Goal: Information Seeking & Learning: Find contact information

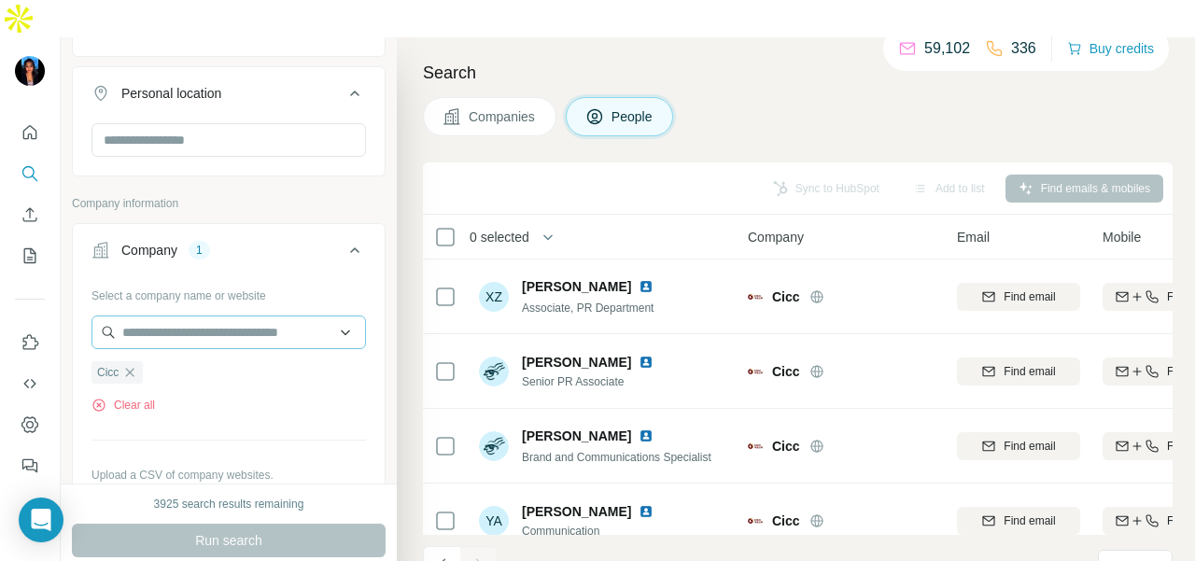
scroll to position [560, 0]
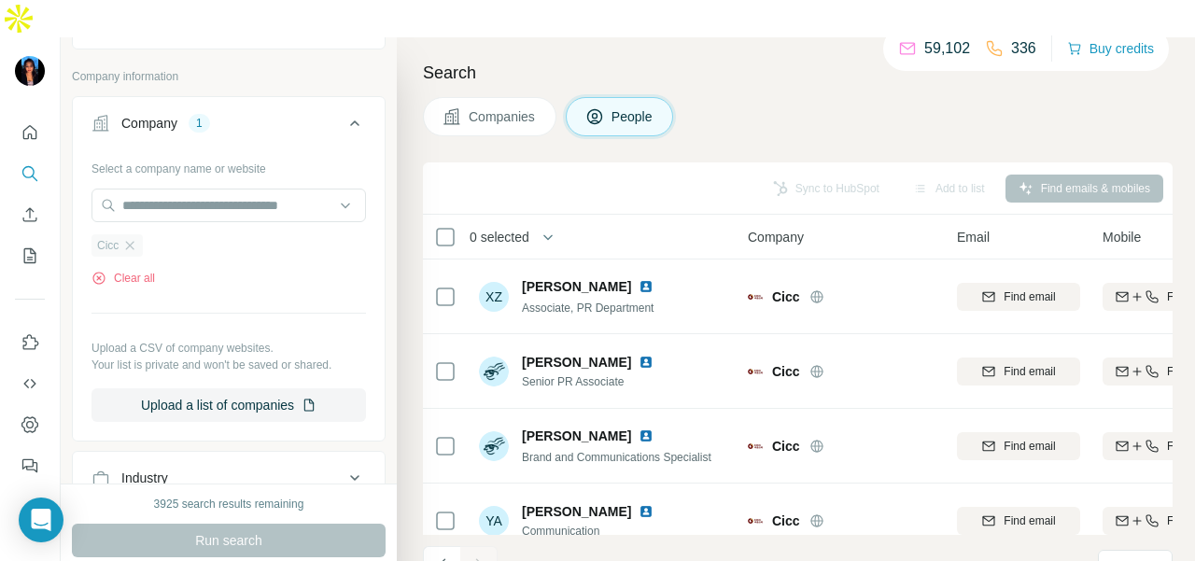
click at [138, 234] on div "Cicc" at bounding box center [116, 245] width 51 height 22
click at [162, 189] on input "text" at bounding box center [228, 206] width 274 height 34
click at [164, 153] on div "Select a company name or website Cicc Clear all Upload a CSV of company website…" at bounding box center [228, 287] width 274 height 269
click at [137, 238] on icon "button" at bounding box center [129, 245] width 15 height 15
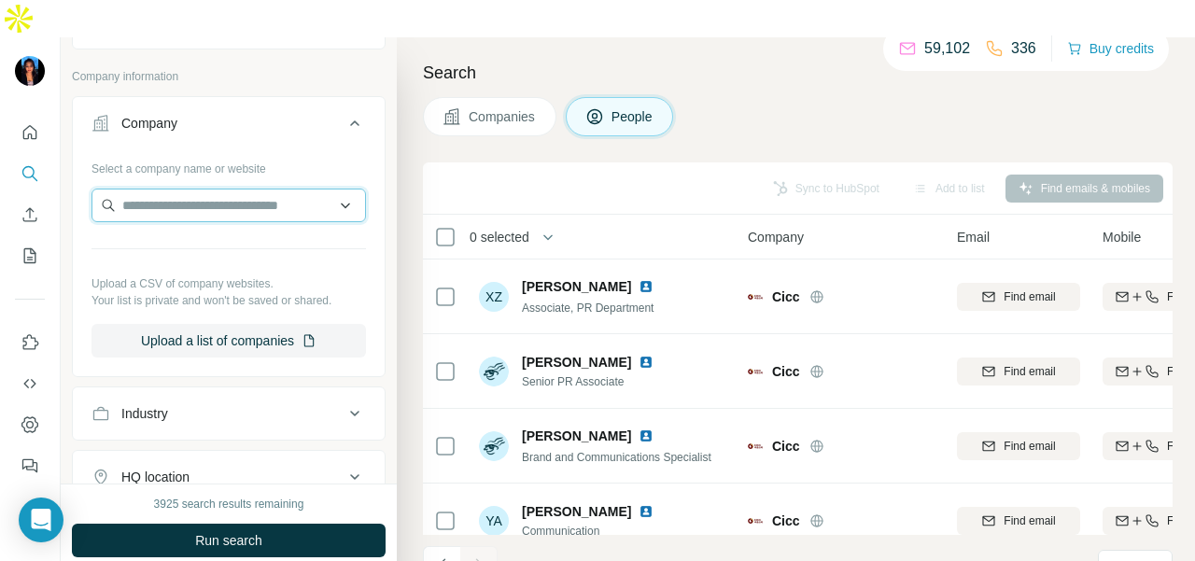
click at [154, 189] on input "text" at bounding box center [228, 206] width 274 height 34
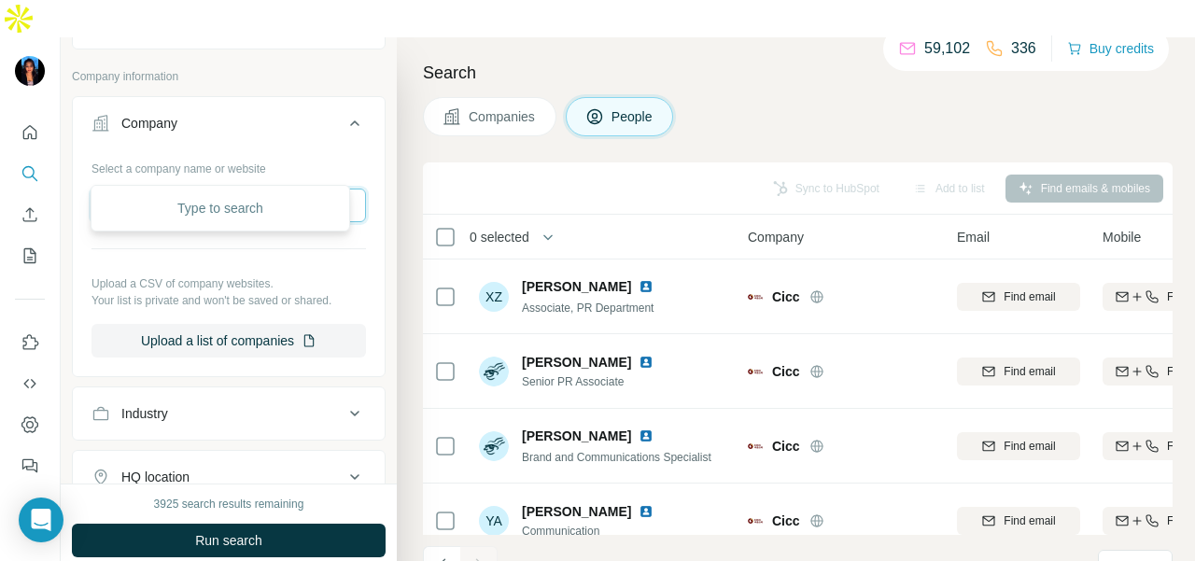
scroll to position [0, 204]
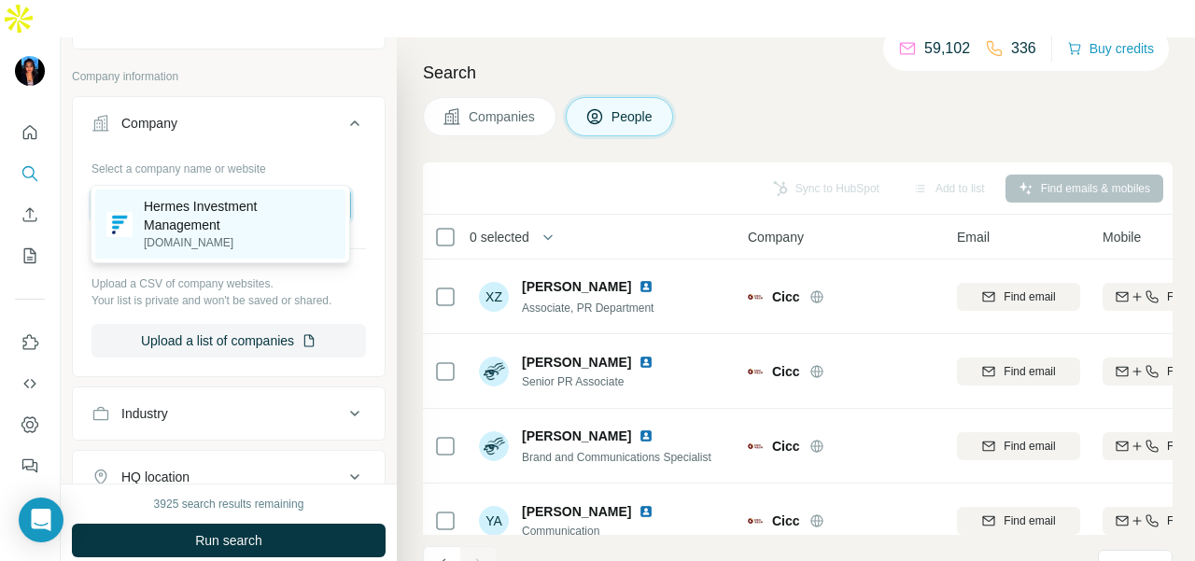
type input "**********"
click at [215, 215] on p "Hermes Investment Management" at bounding box center [239, 215] width 190 height 37
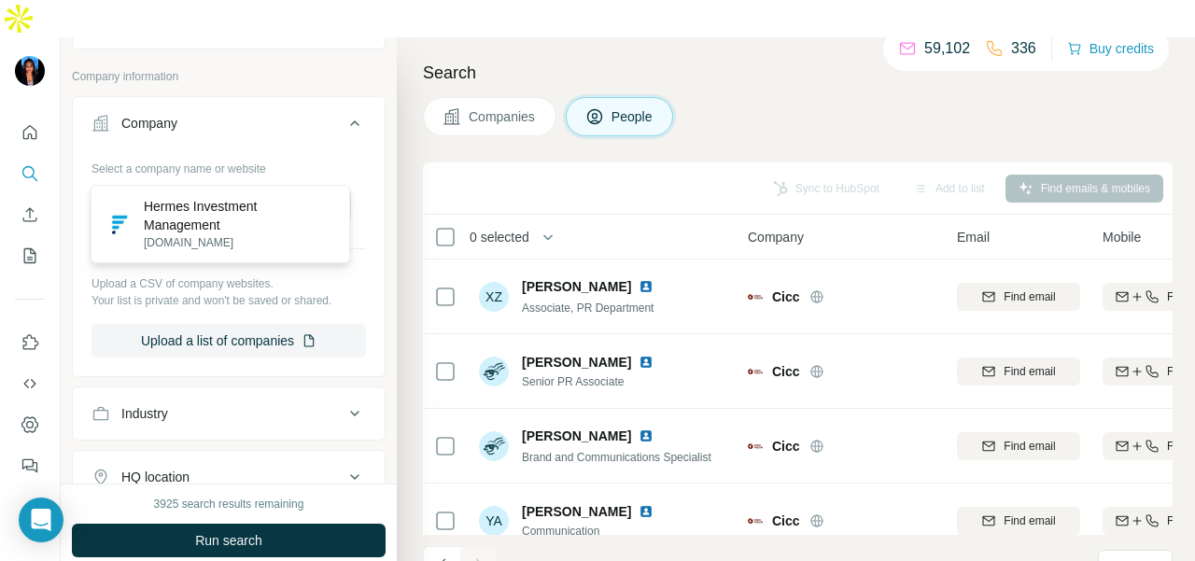
scroll to position [0, 0]
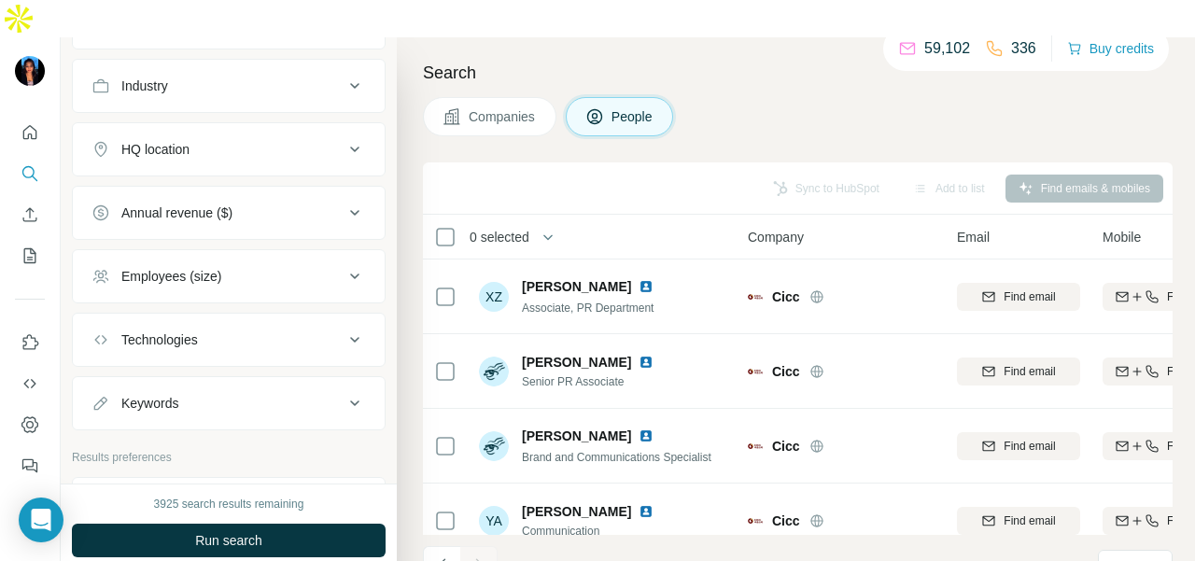
scroll to position [1027, 0]
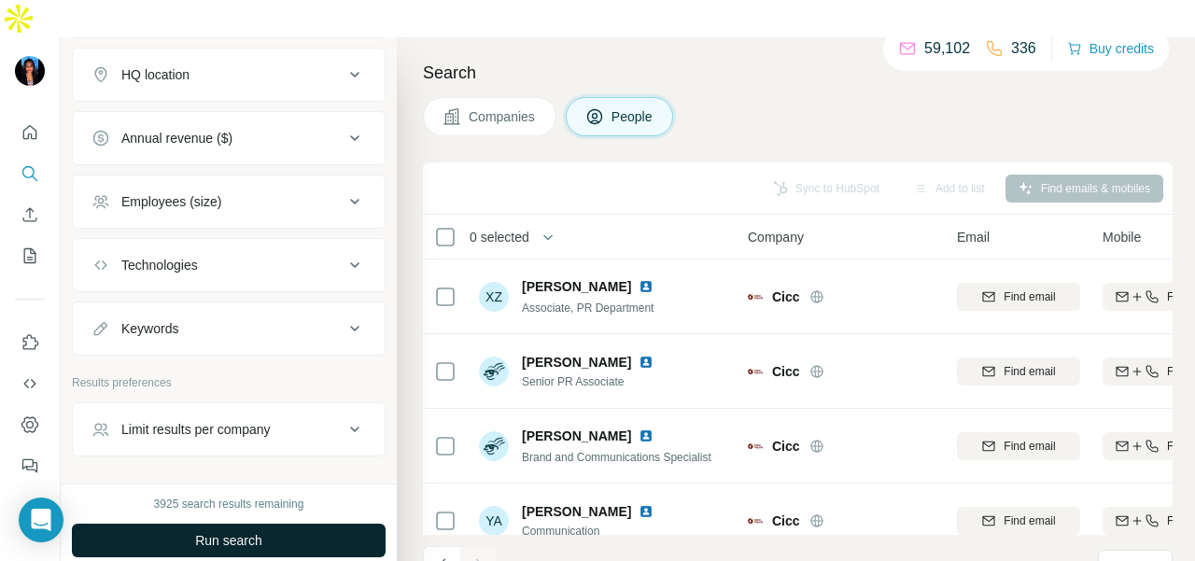
click at [272, 524] on button "Run search" at bounding box center [229, 541] width 314 height 34
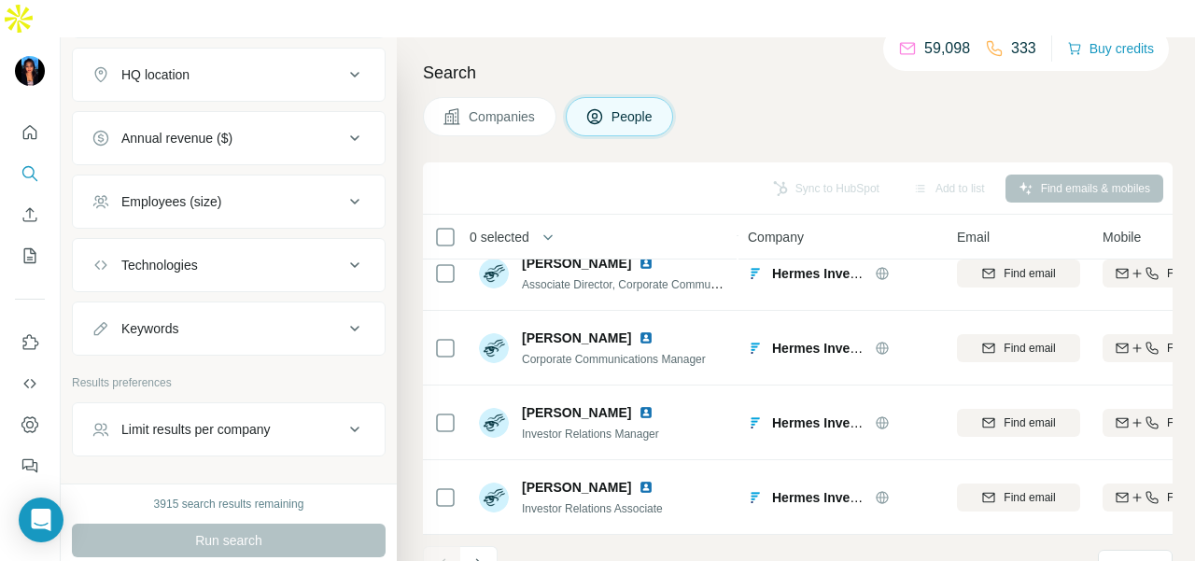
scroll to position [840, 0]
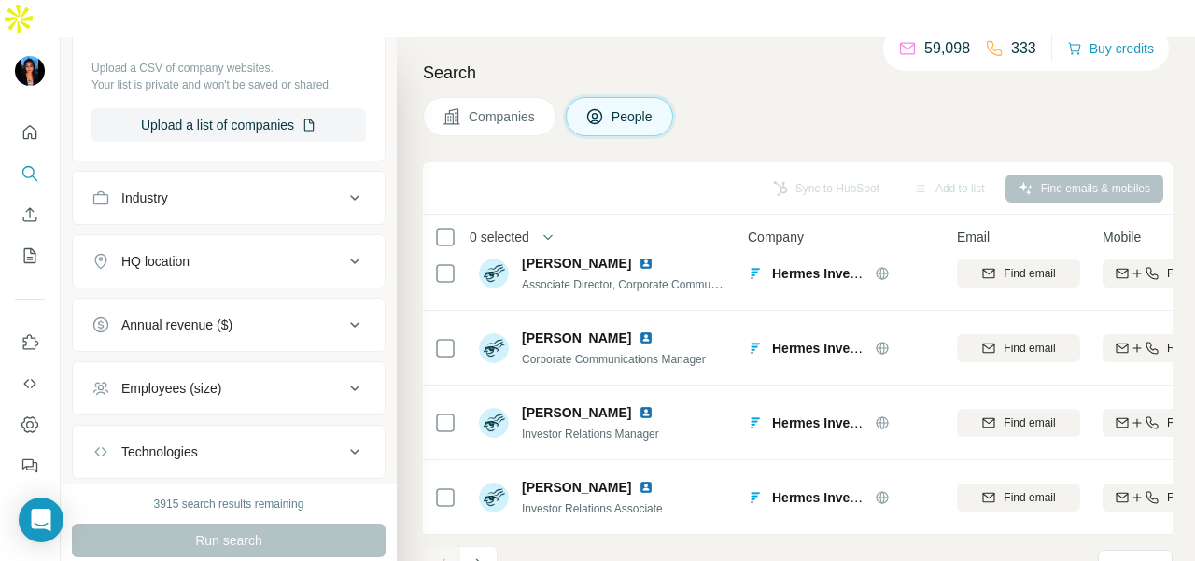
click at [224, 189] on div "Industry" at bounding box center [217, 198] width 252 height 19
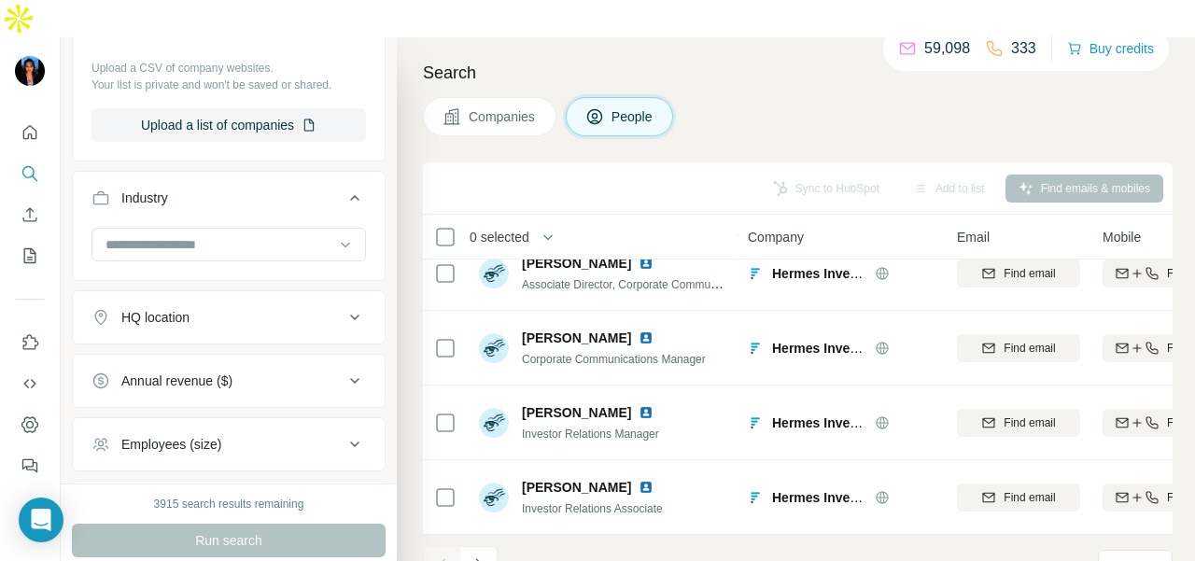
click at [208, 308] on div "HQ location" at bounding box center [217, 317] width 252 height 19
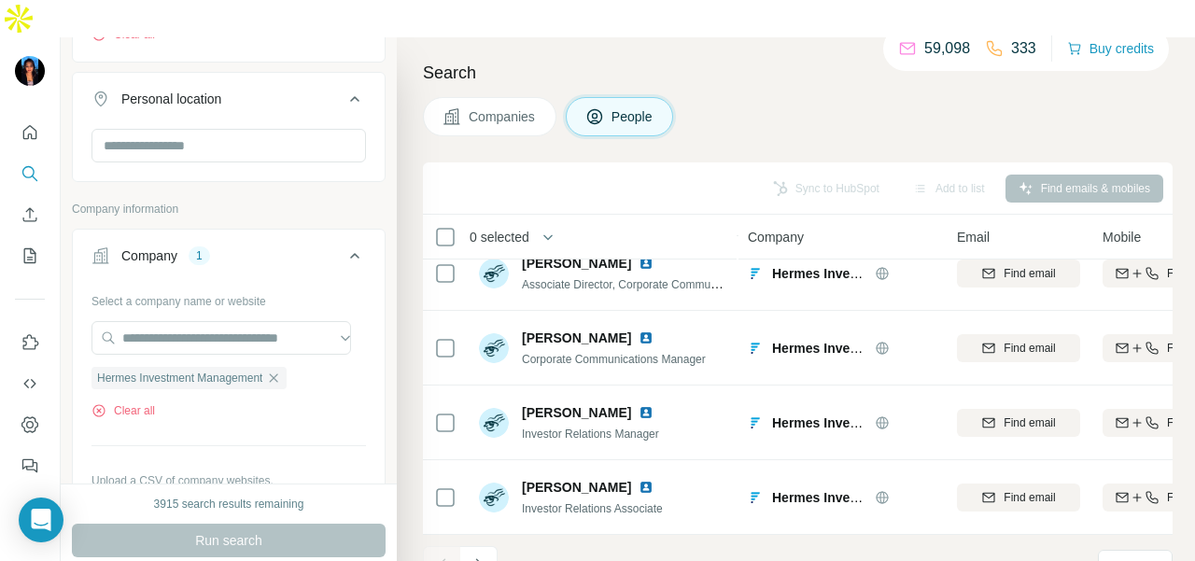
scroll to position [280, 0]
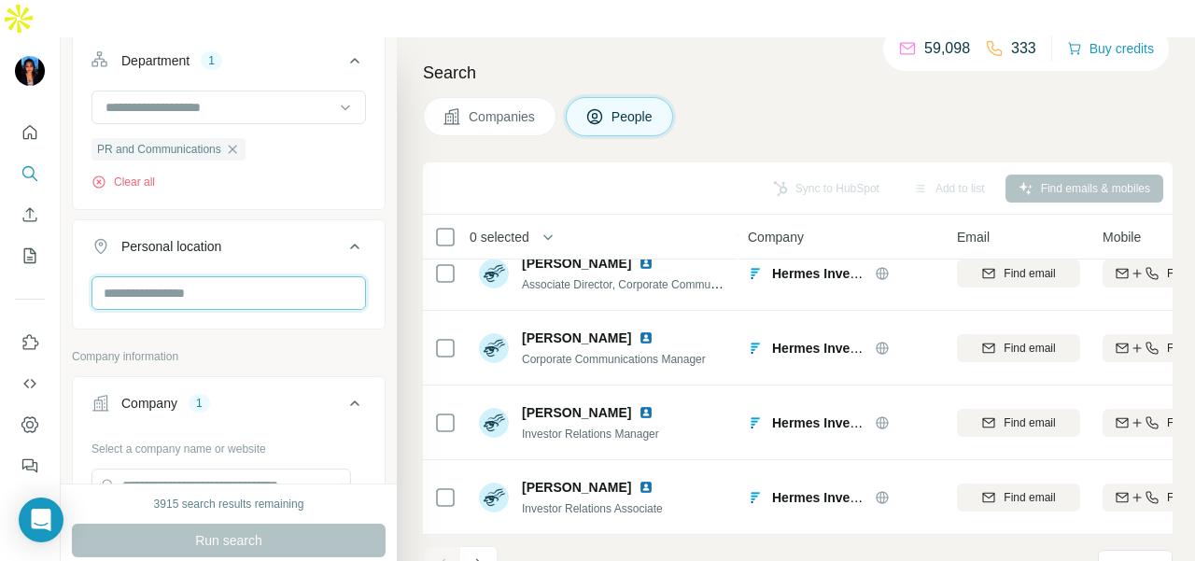
click at [213, 276] on input "text" at bounding box center [228, 293] width 274 height 34
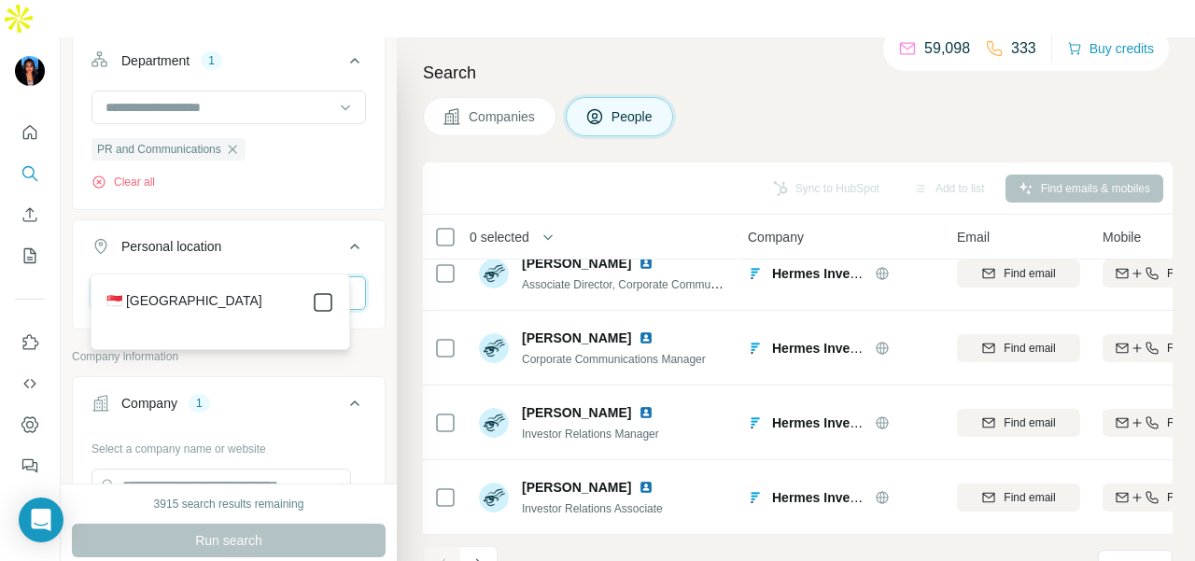
type input "*********"
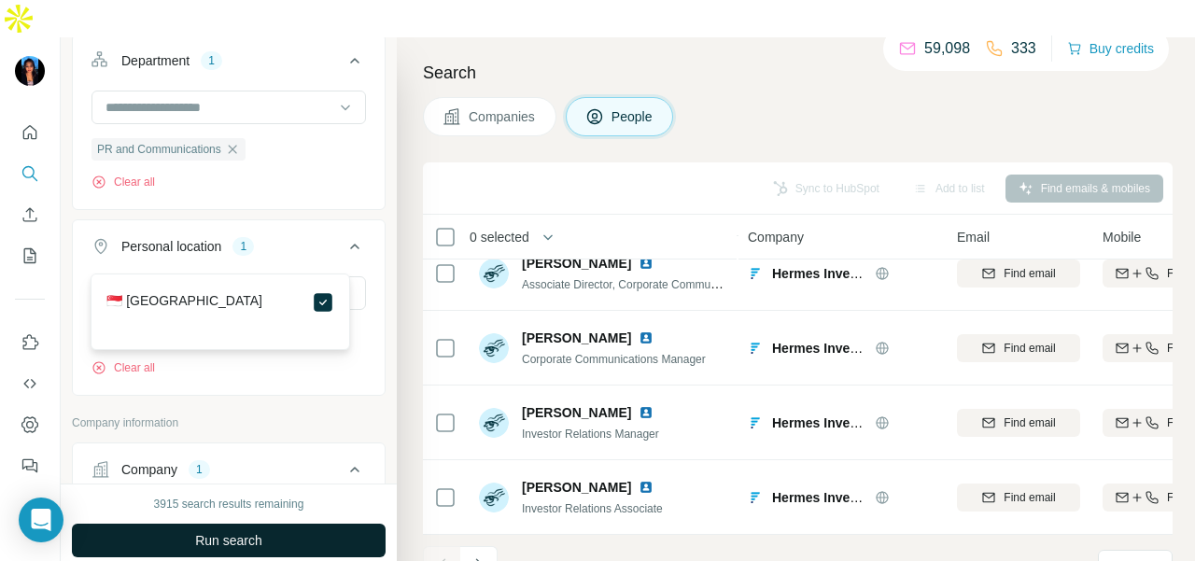
click at [339, 524] on button "Run search" at bounding box center [229, 541] width 314 height 34
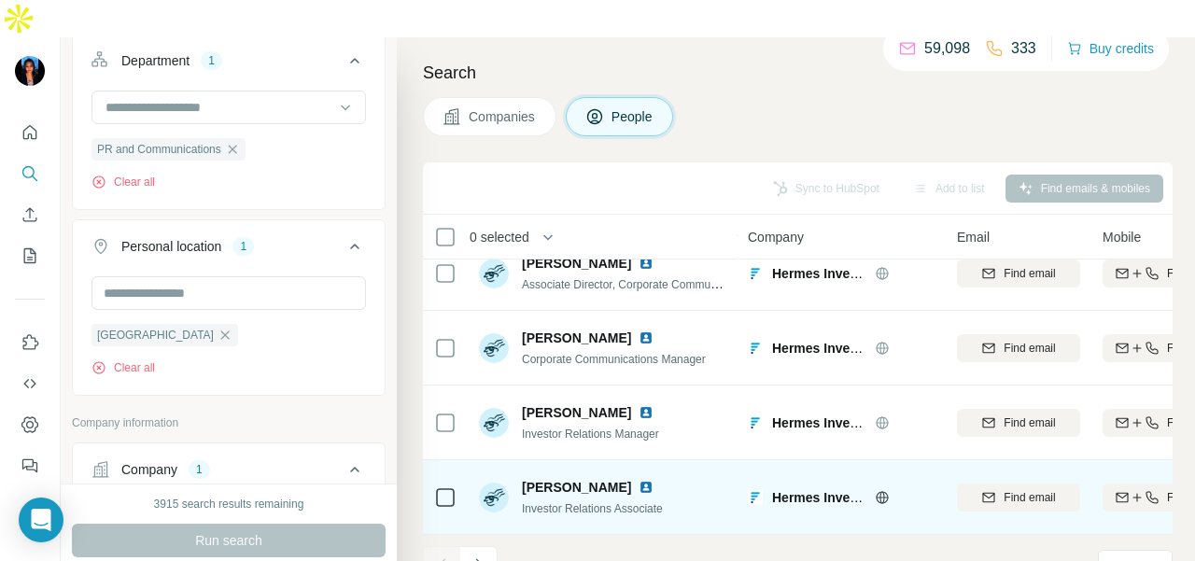
click at [639, 405] on img at bounding box center [646, 412] width 15 height 15
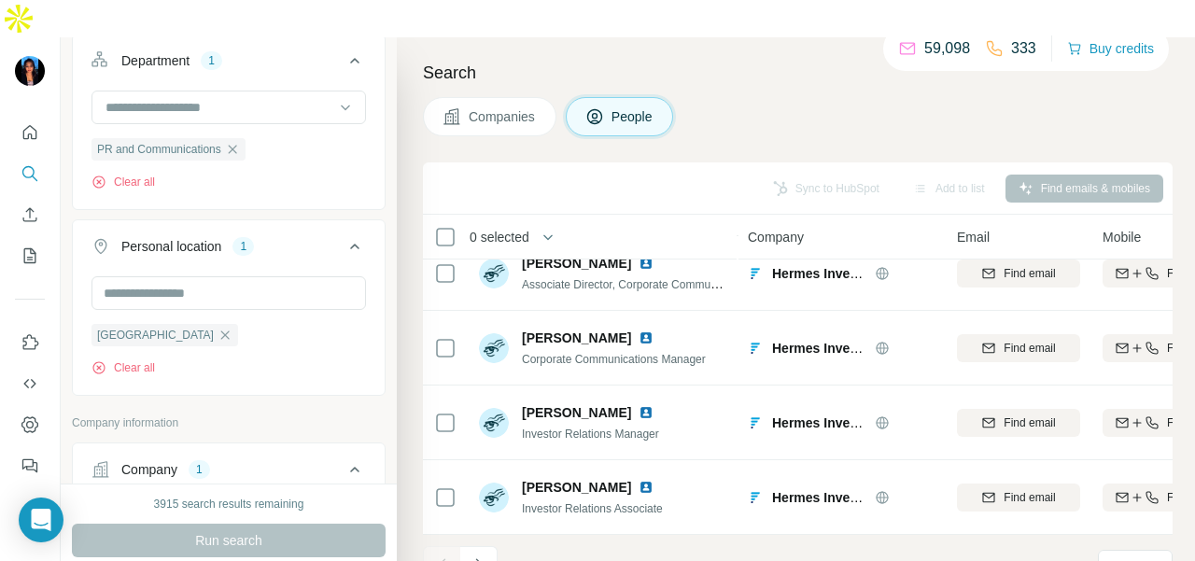
click at [483, 555] on icon "Navigate to next page" at bounding box center [479, 564] width 19 height 19
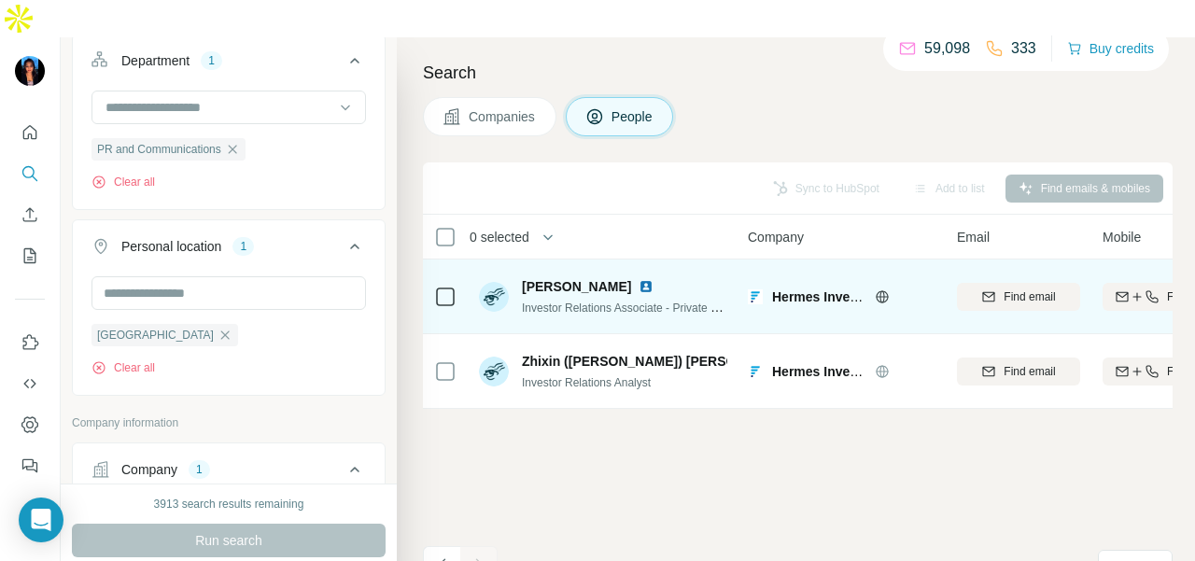
click at [639, 279] on img at bounding box center [646, 286] width 15 height 15
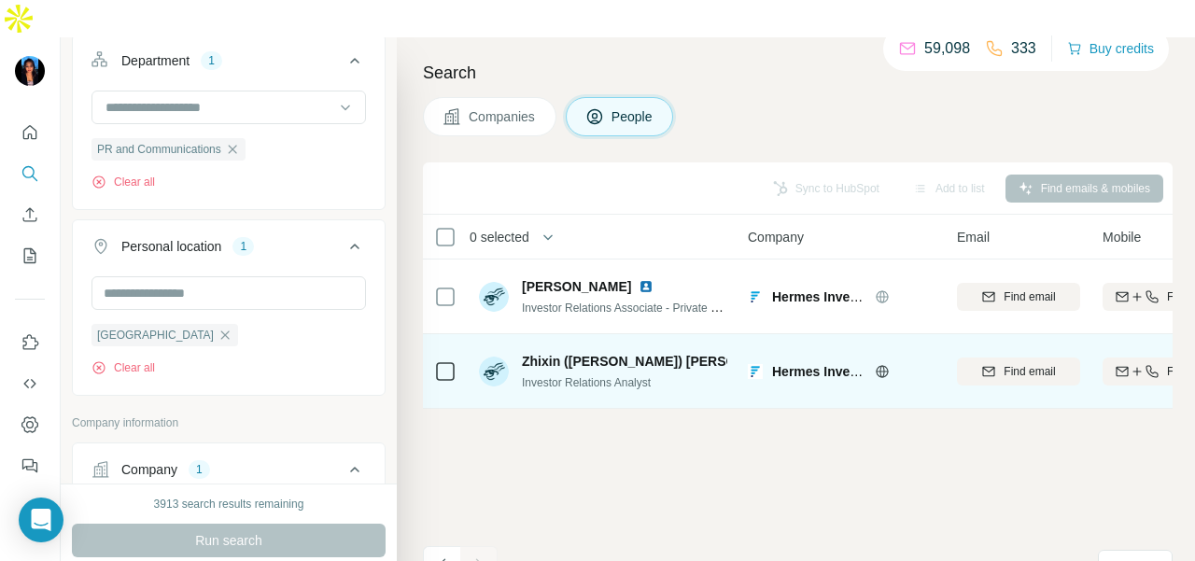
click at [803, 354] on img at bounding box center [806, 361] width 7 height 15
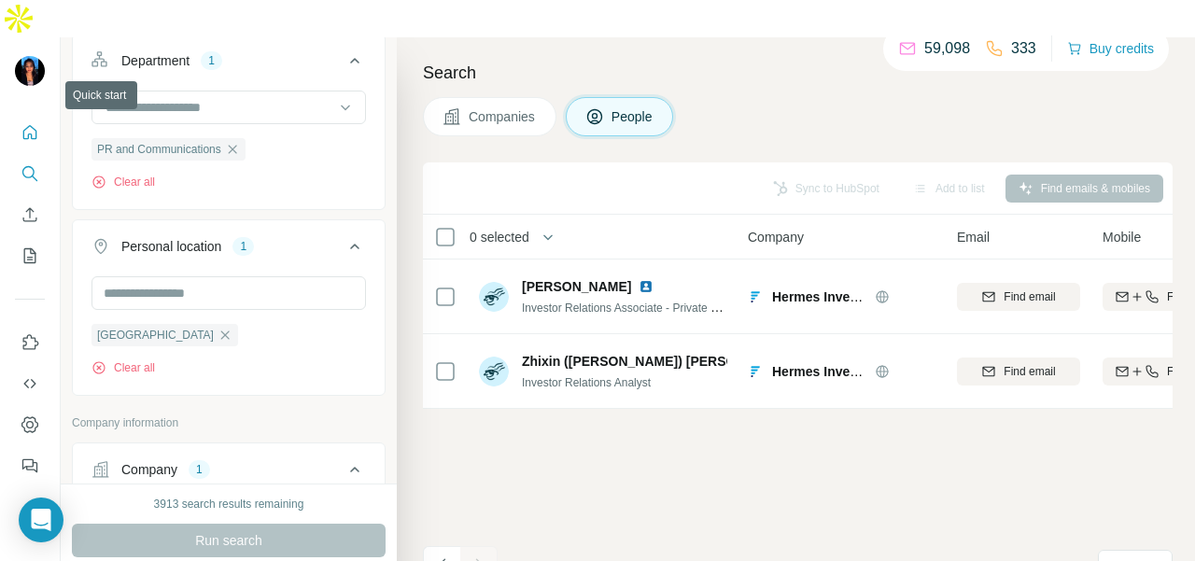
click at [38, 123] on icon "Quick start" at bounding box center [30, 132] width 19 height 19
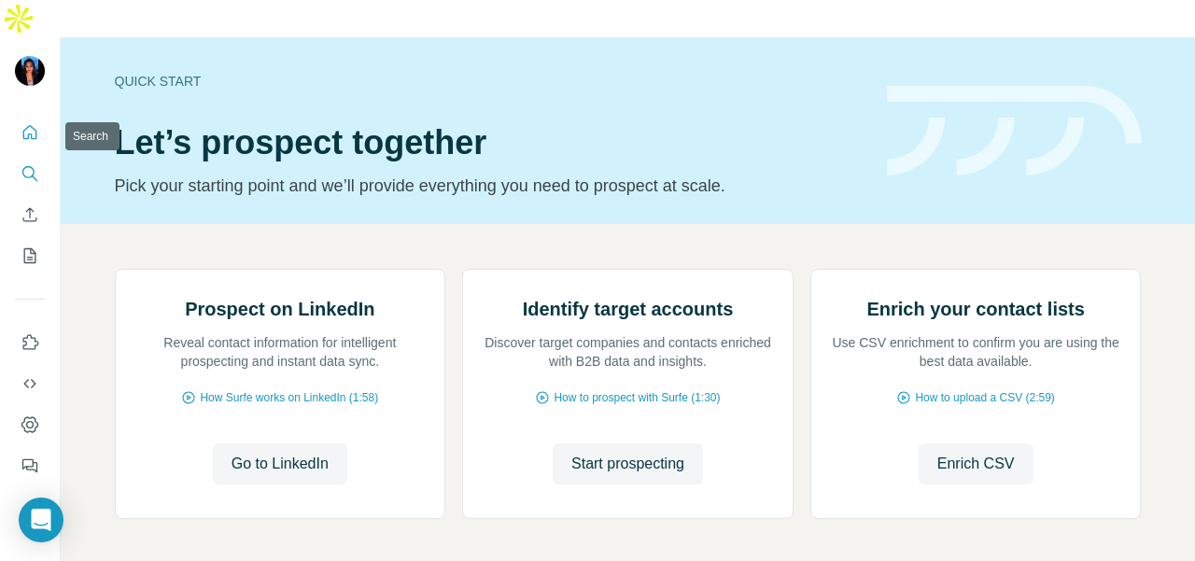
click at [34, 164] on icon "Search" at bounding box center [30, 173] width 19 height 19
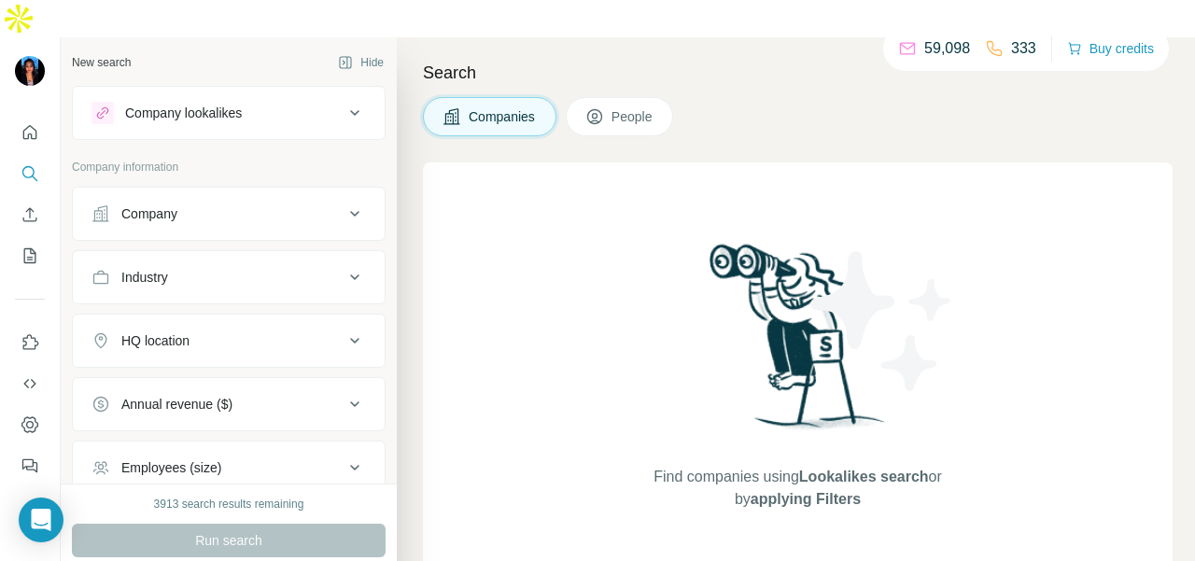
drag, startPoint x: 168, startPoint y: 169, endPoint x: 166, endPoint y: 195, distance: 26.2
click at [168, 204] on div "Company" at bounding box center [149, 213] width 56 height 19
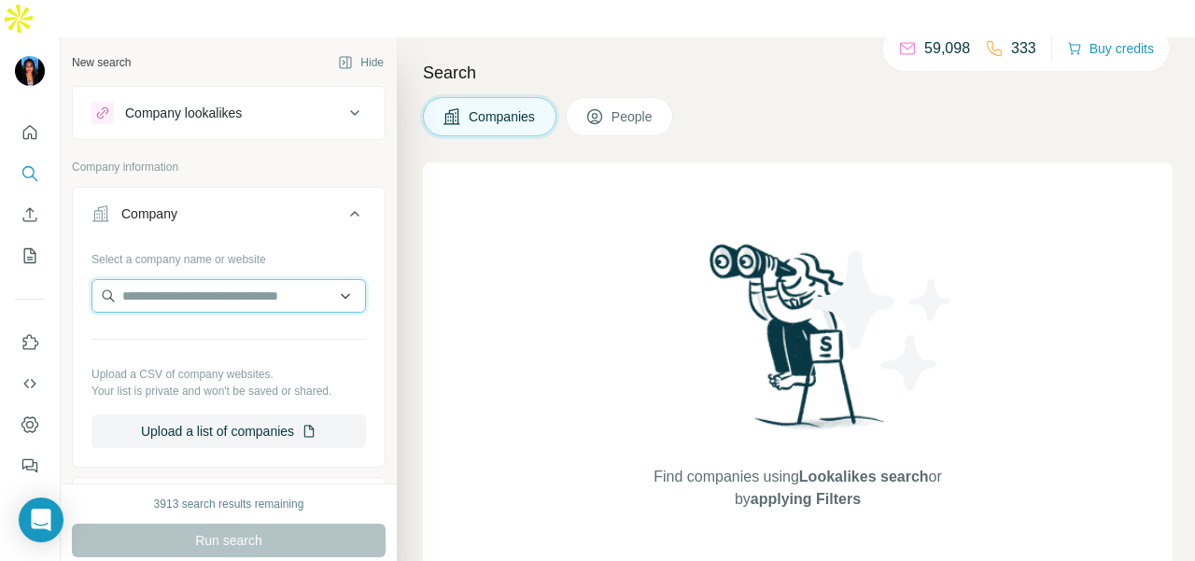
paste input "**********"
click at [236, 279] on input "**********" at bounding box center [228, 296] width 274 height 34
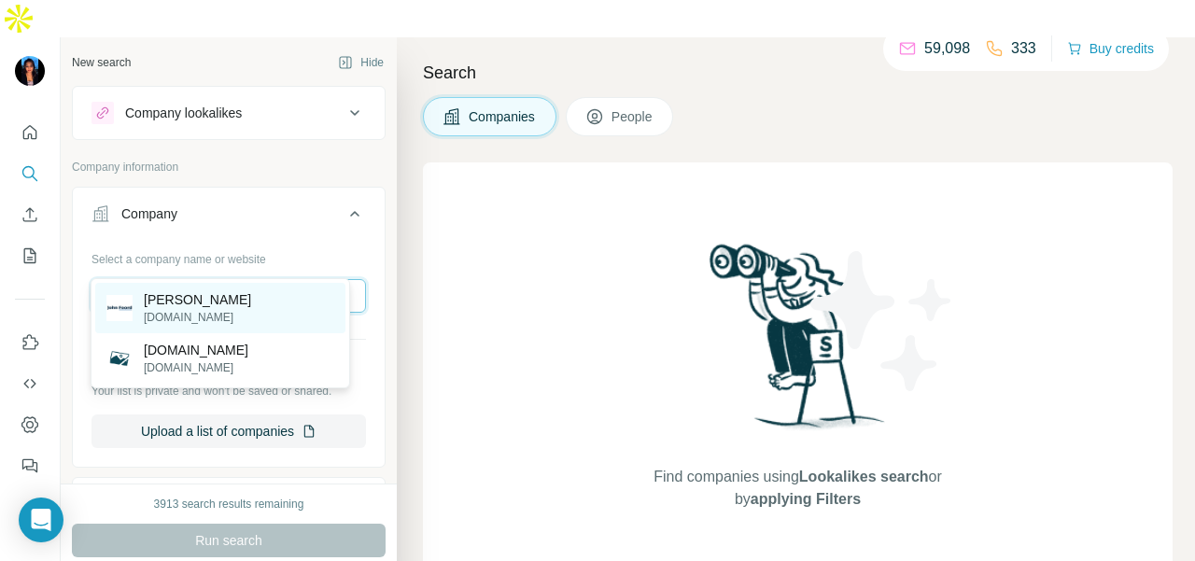
type input "**********"
click at [246, 296] on div "[PERSON_NAME] [DOMAIN_NAME]" at bounding box center [220, 308] width 250 height 50
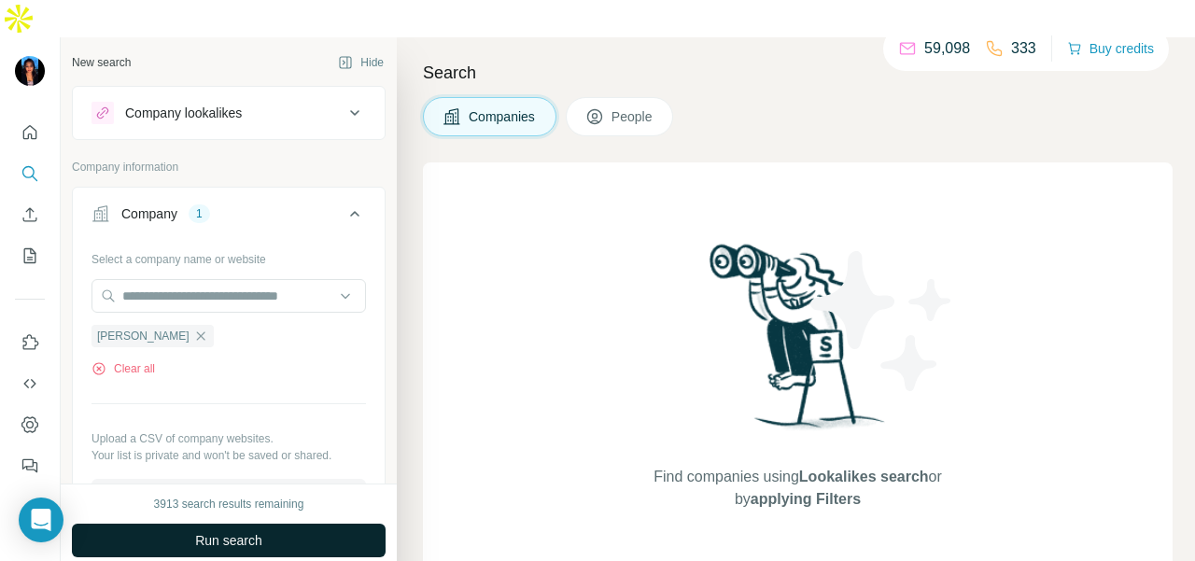
click at [291, 524] on button "Run search" at bounding box center [229, 541] width 314 height 34
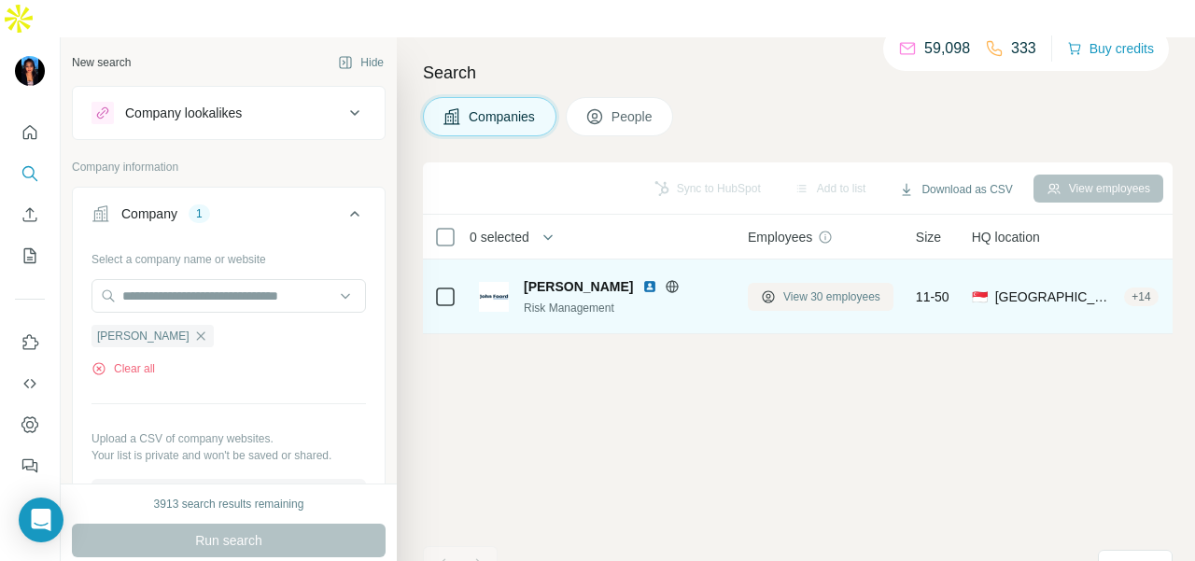
click at [814, 288] on span "View 30 employees" at bounding box center [831, 296] width 97 height 17
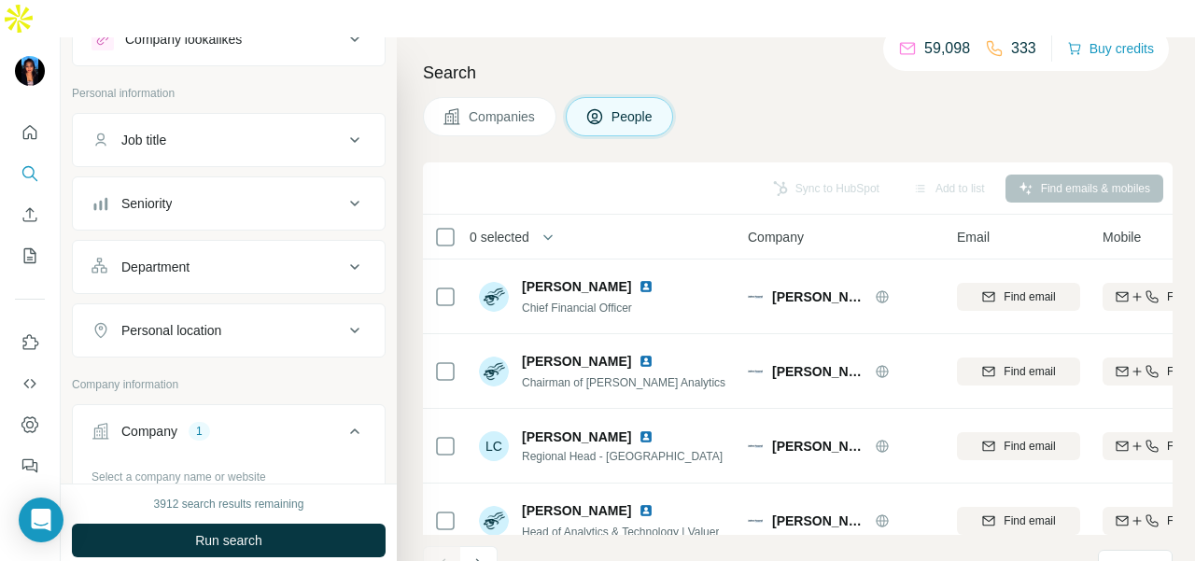
scroll to position [187, 0]
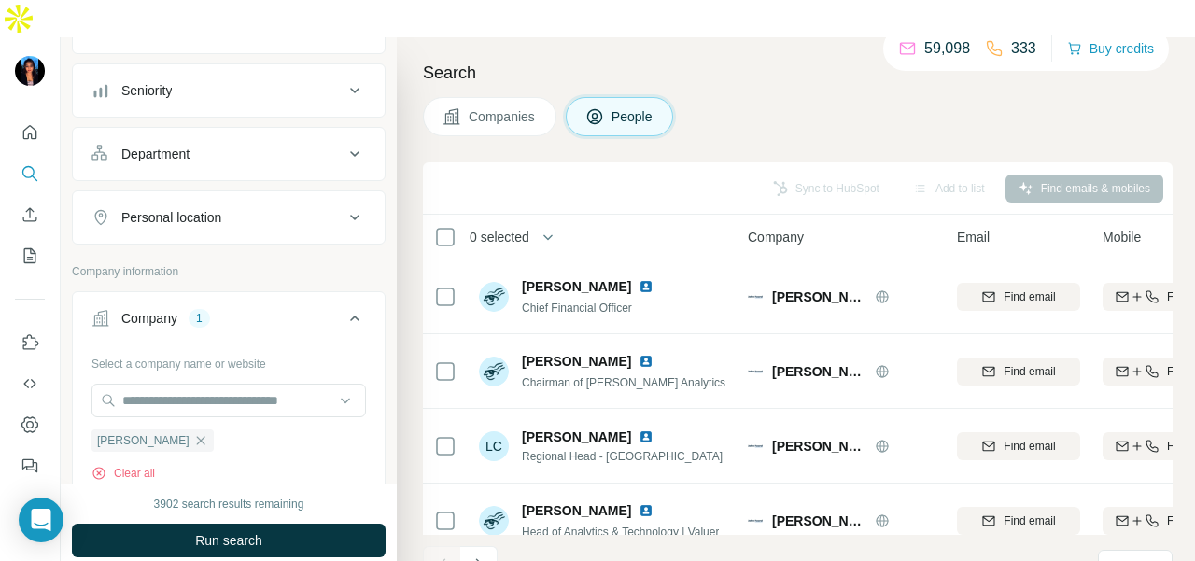
click at [256, 145] on div "Department" at bounding box center [217, 154] width 252 height 19
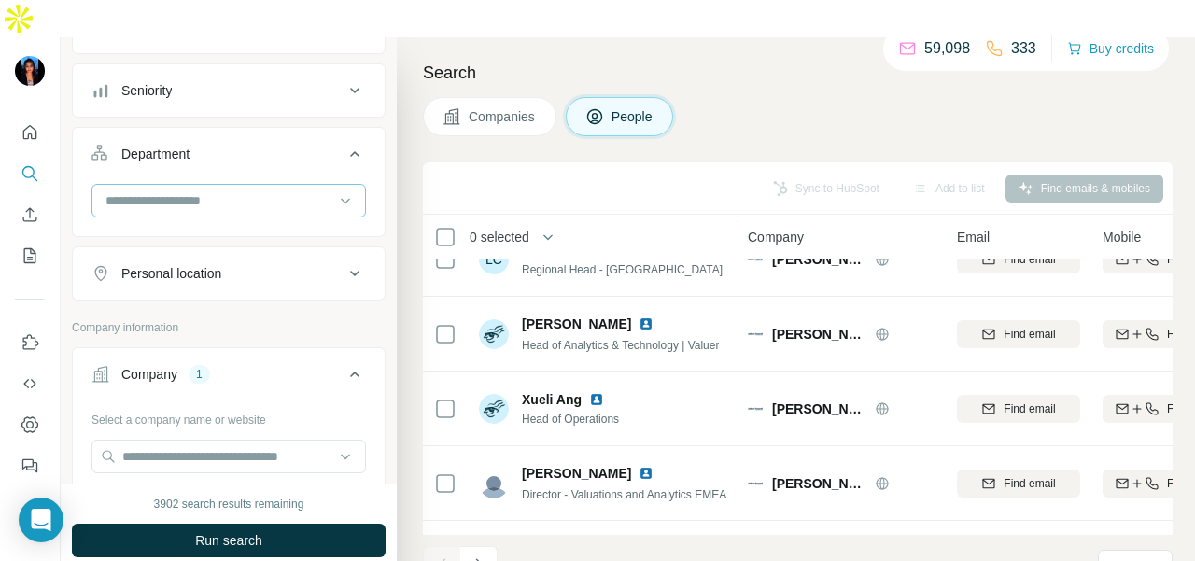
click at [261, 185] on div at bounding box center [219, 201] width 231 height 32
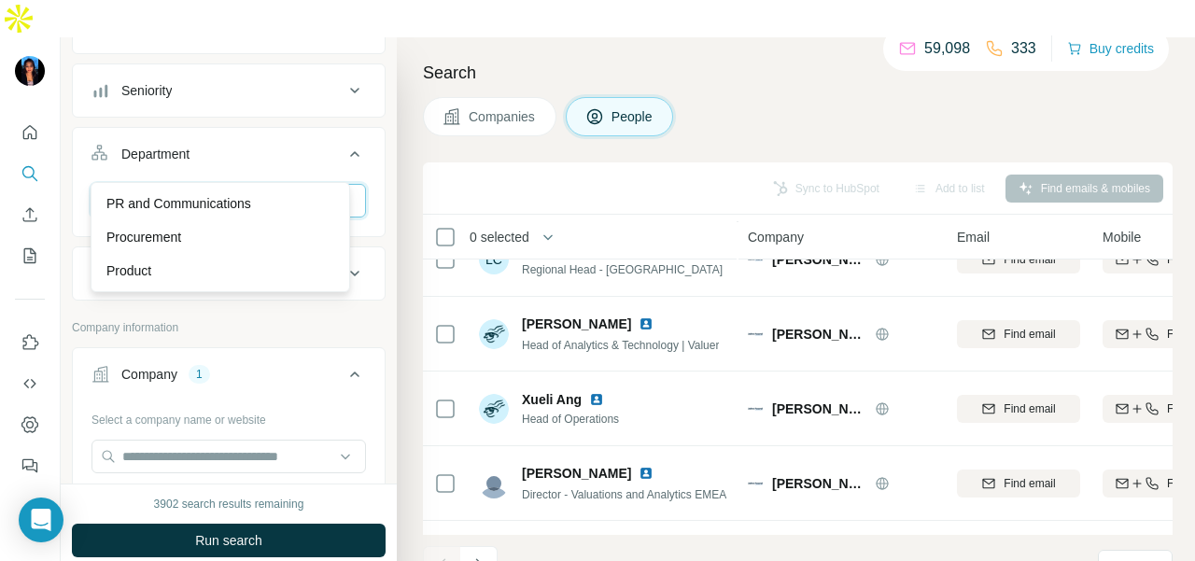
type input "**"
click at [242, 199] on p "PR and Communications" at bounding box center [178, 203] width 145 height 19
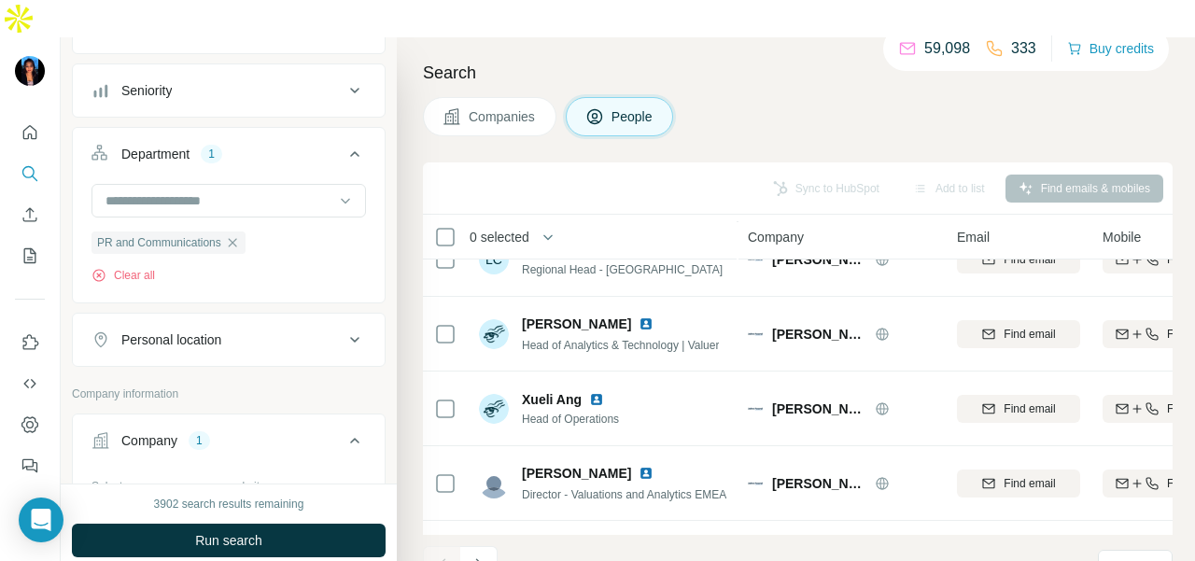
click at [261, 531] on span "Run search" at bounding box center [228, 540] width 67 height 19
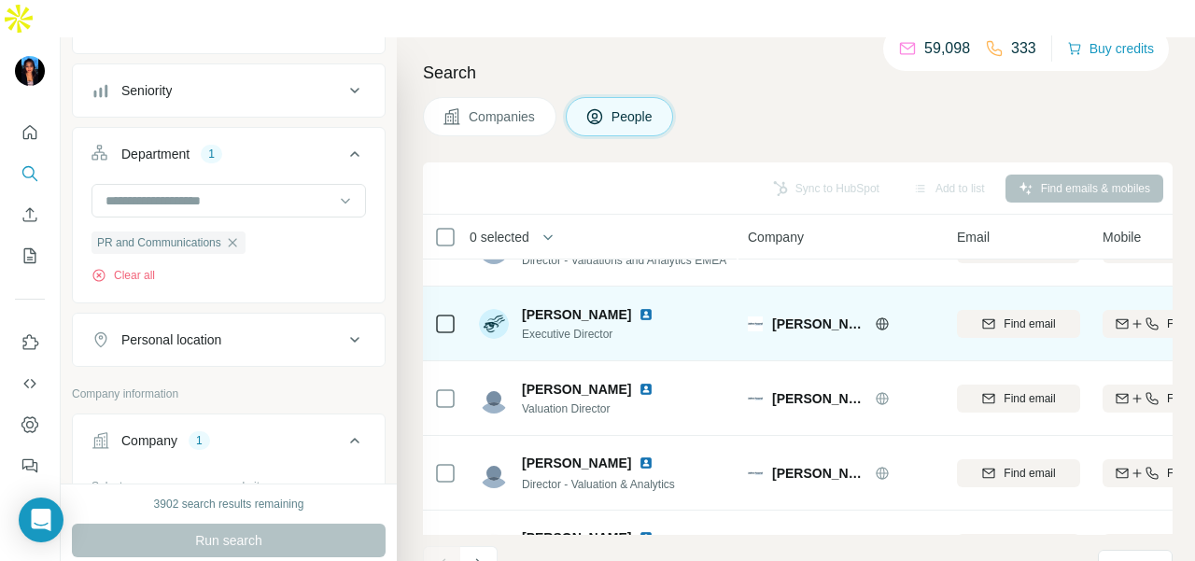
scroll to position [476, 0]
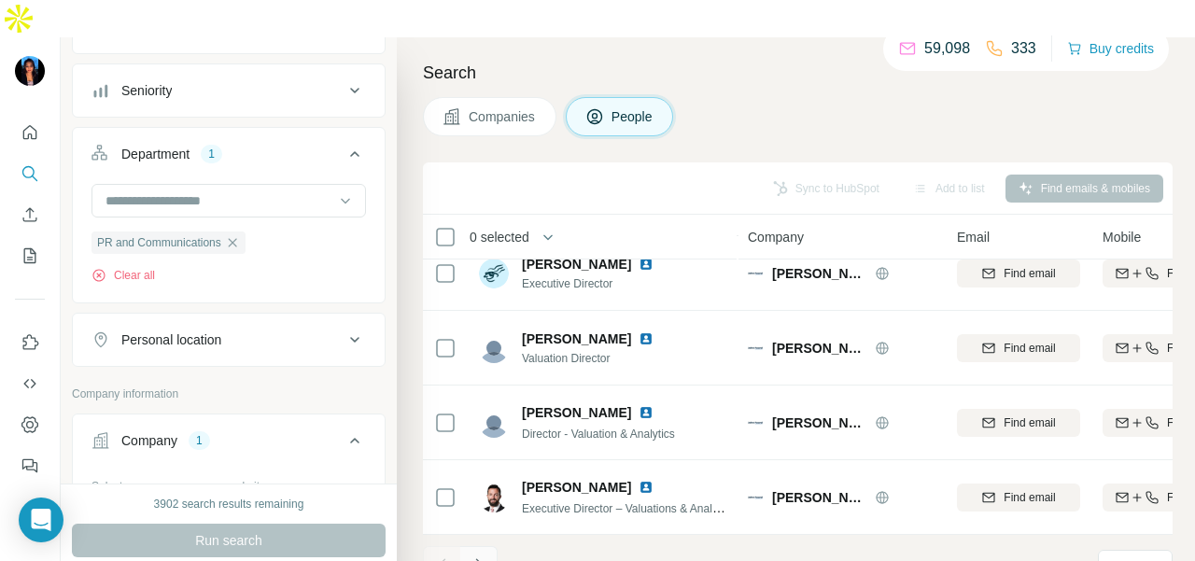
click at [483, 555] on icon "Navigate to next page" at bounding box center [479, 564] width 19 height 19
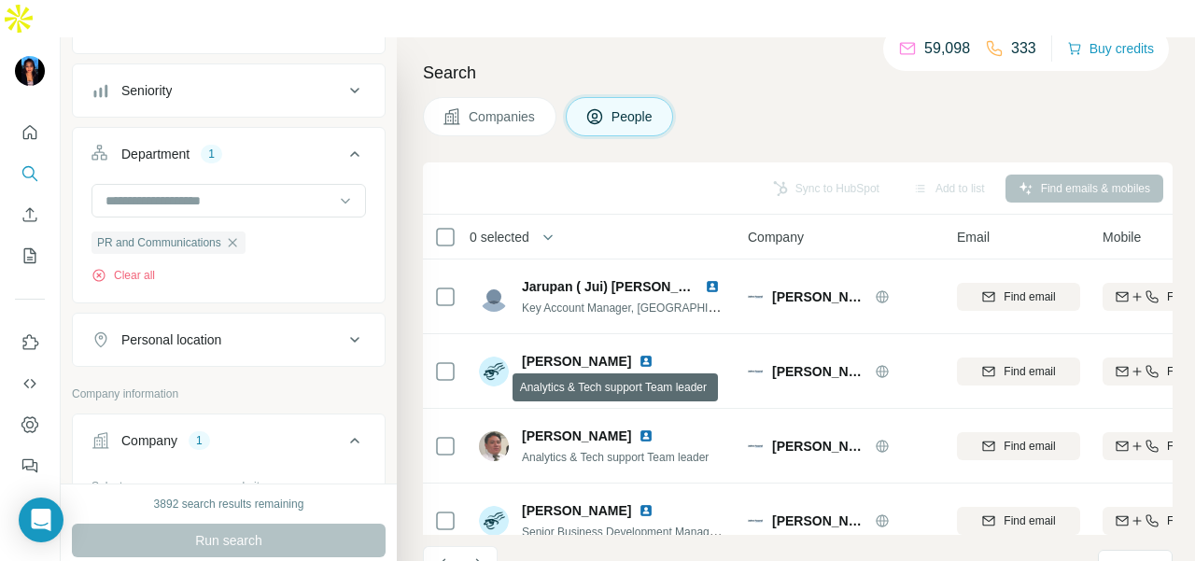
scroll to position [467, 0]
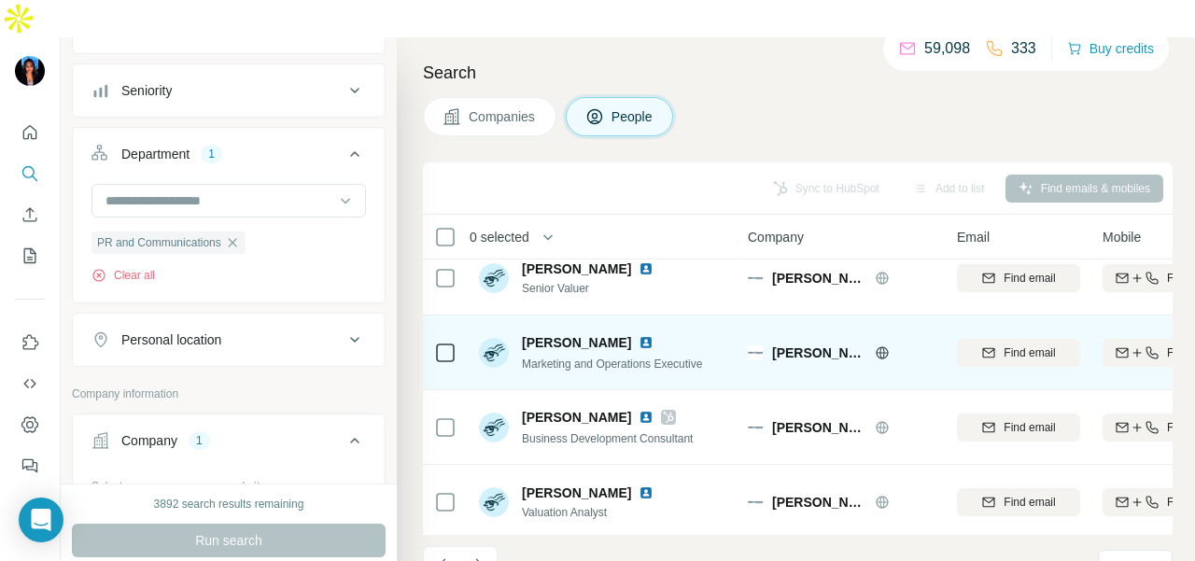
click at [639, 335] on div at bounding box center [650, 342] width 22 height 15
click at [639, 335] on img at bounding box center [646, 342] width 15 height 15
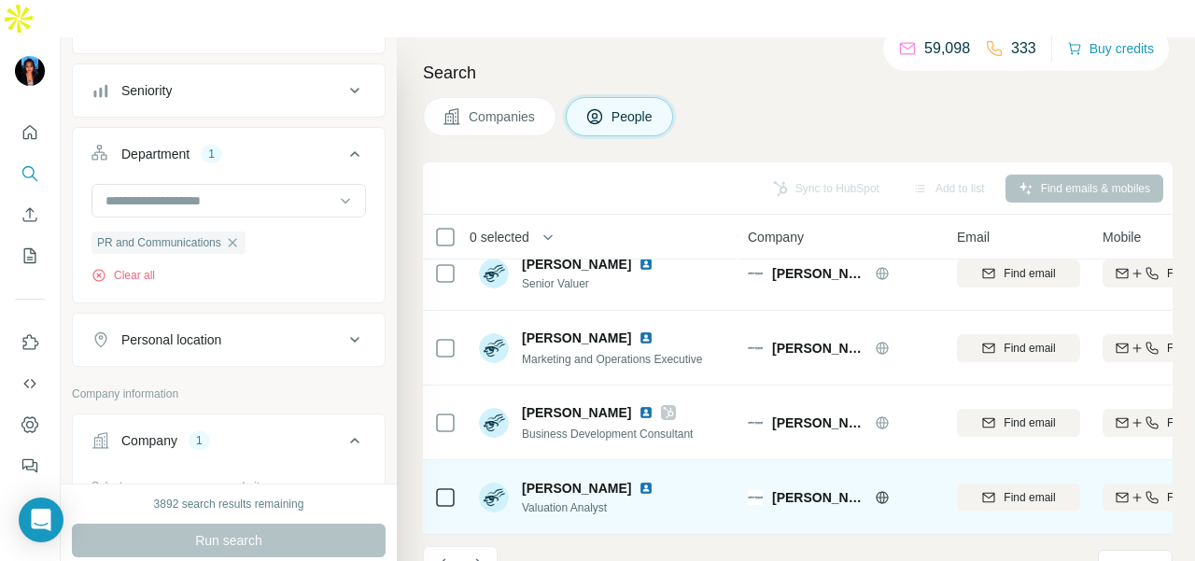
scroll to position [476, 0]
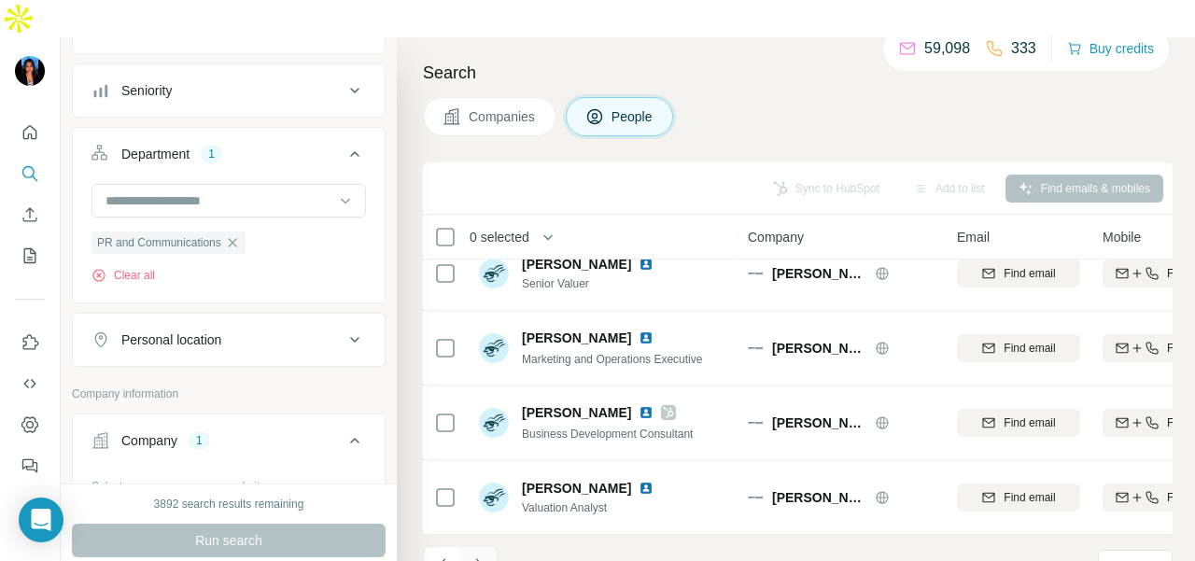
click at [487, 555] on icon "Navigate to next page" at bounding box center [479, 564] width 19 height 19
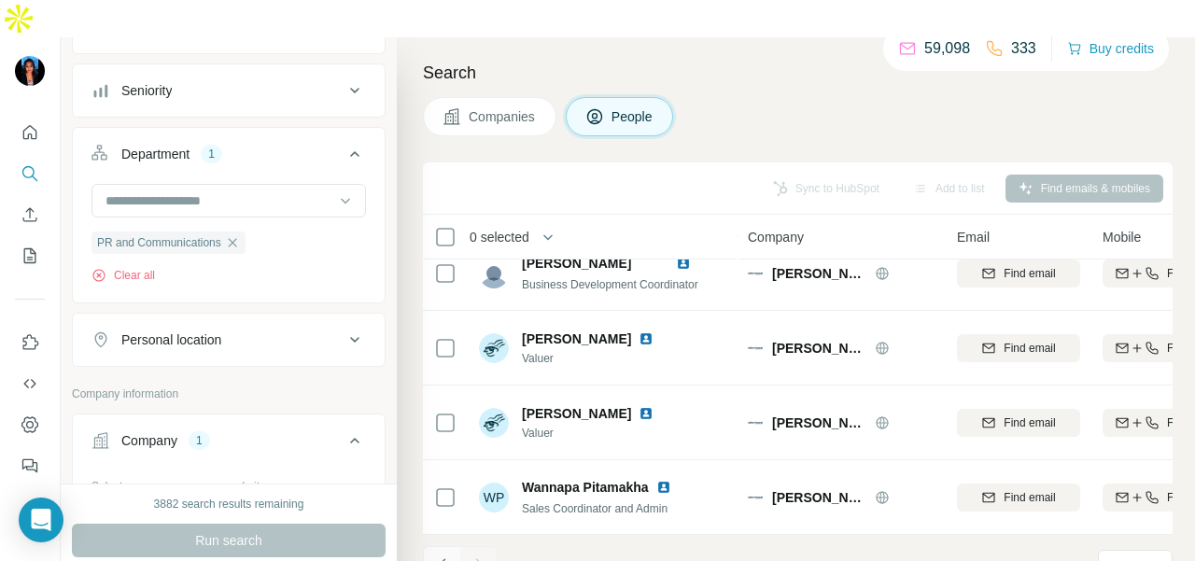
click at [441, 555] on icon "Navigate to previous page" at bounding box center [442, 564] width 19 height 19
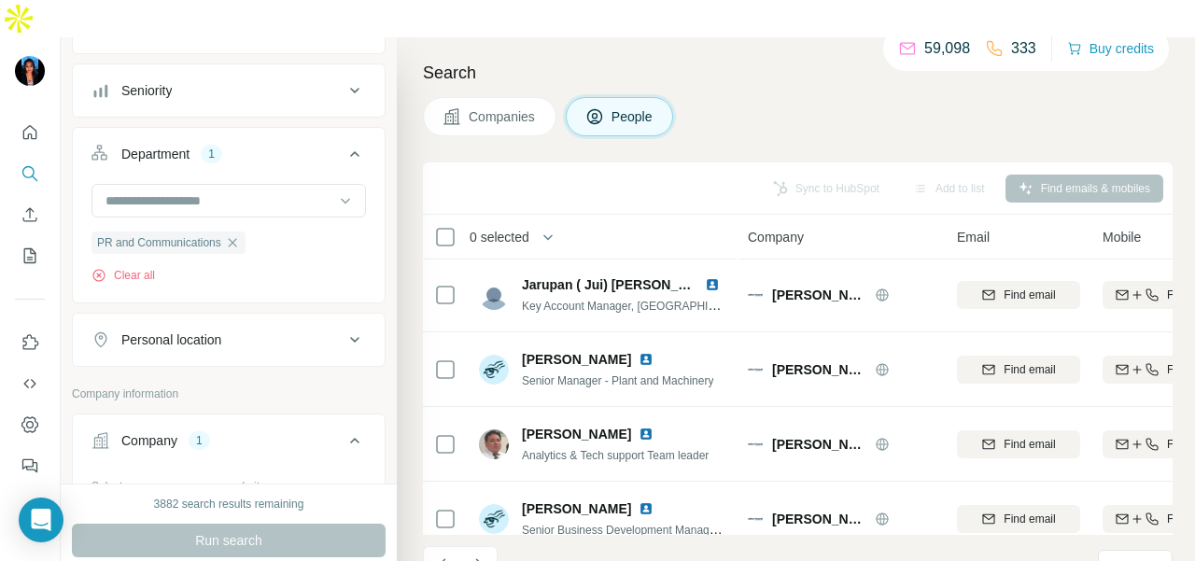
scroll to position [0, 0]
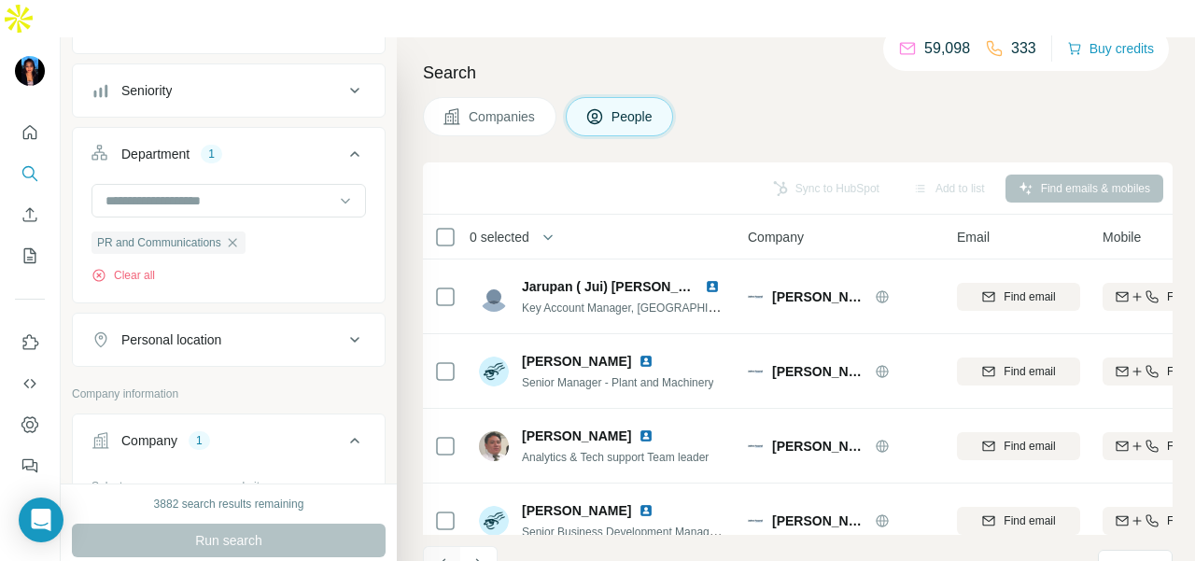
click at [443, 555] on icon "Navigate to previous page" at bounding box center [442, 564] width 19 height 19
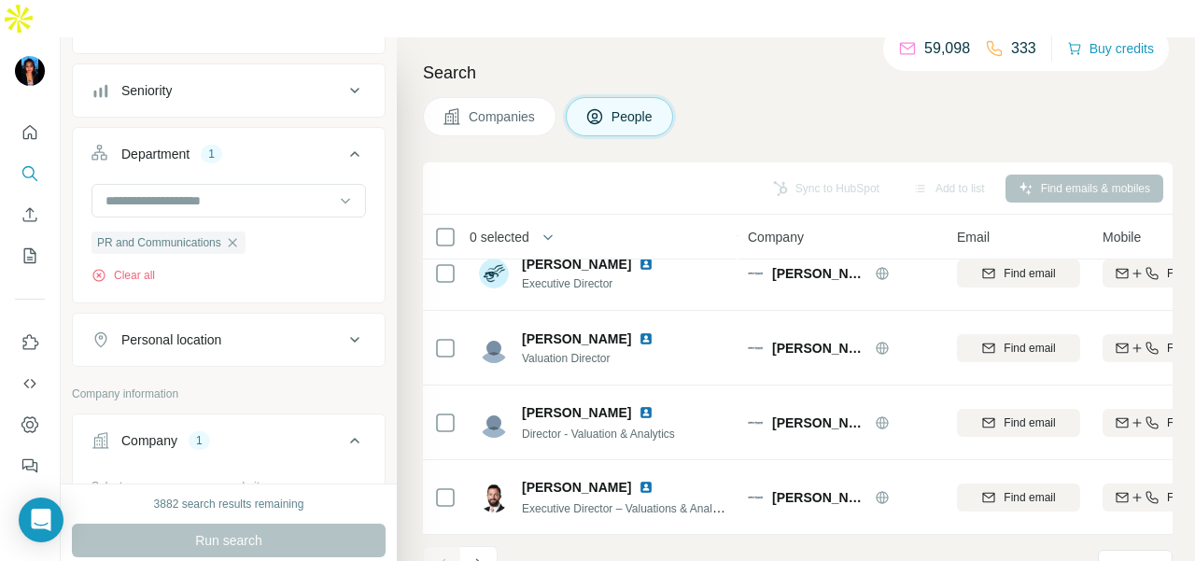
scroll to position [476, 0]
click at [34, 123] on icon "Quick start" at bounding box center [30, 132] width 19 height 19
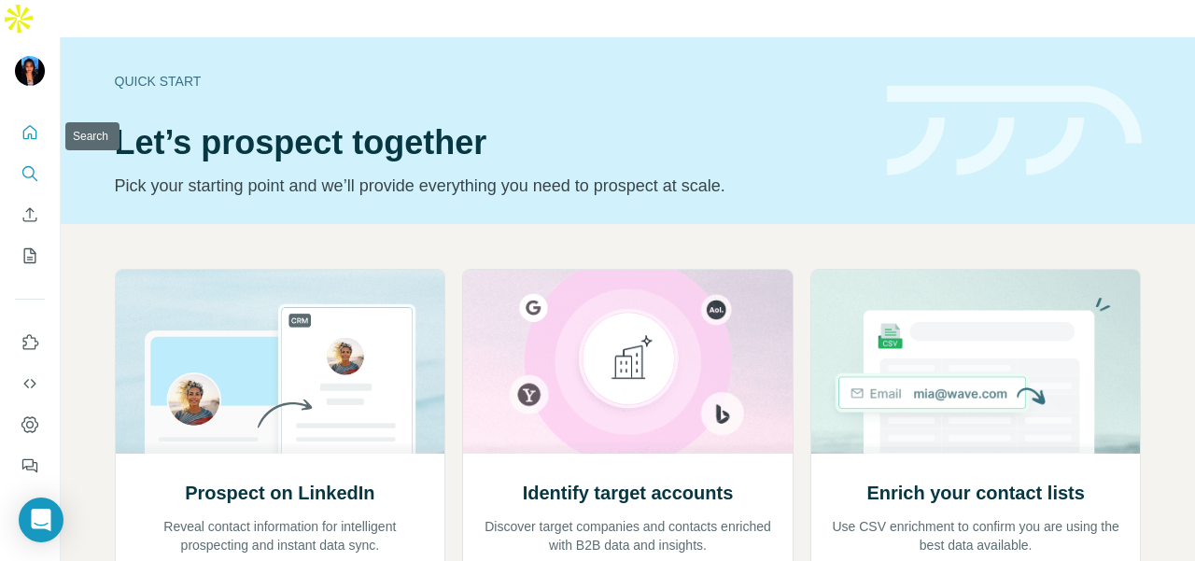
click at [39, 157] on button "Search" at bounding box center [30, 174] width 30 height 34
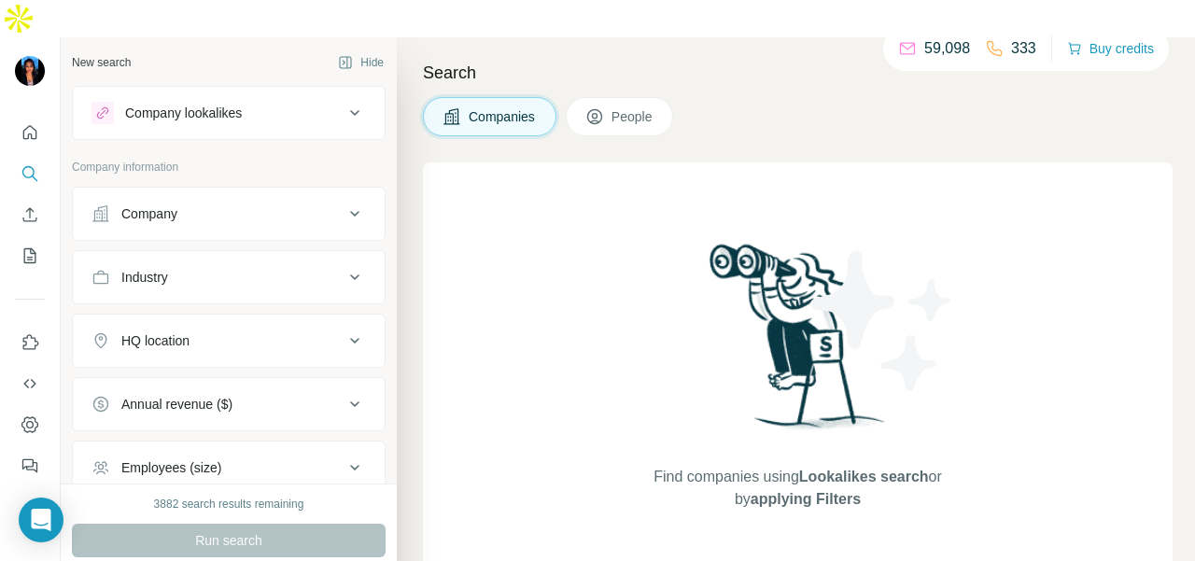
click at [150, 204] on div "Company" at bounding box center [149, 213] width 56 height 19
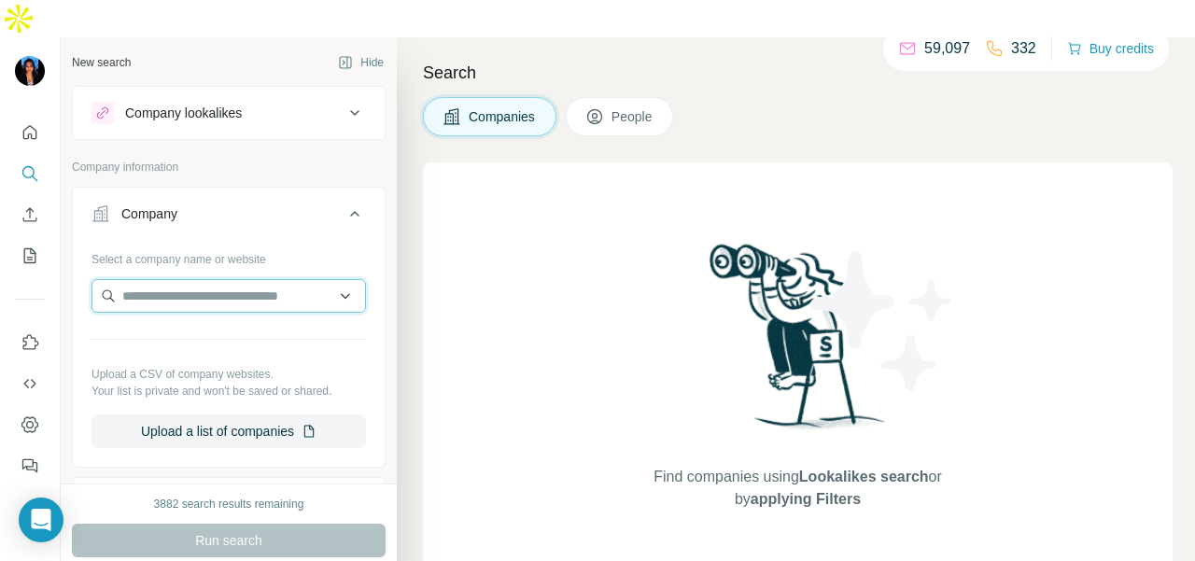
click at [159, 279] on input "text" at bounding box center [228, 296] width 274 height 34
paste input "**********"
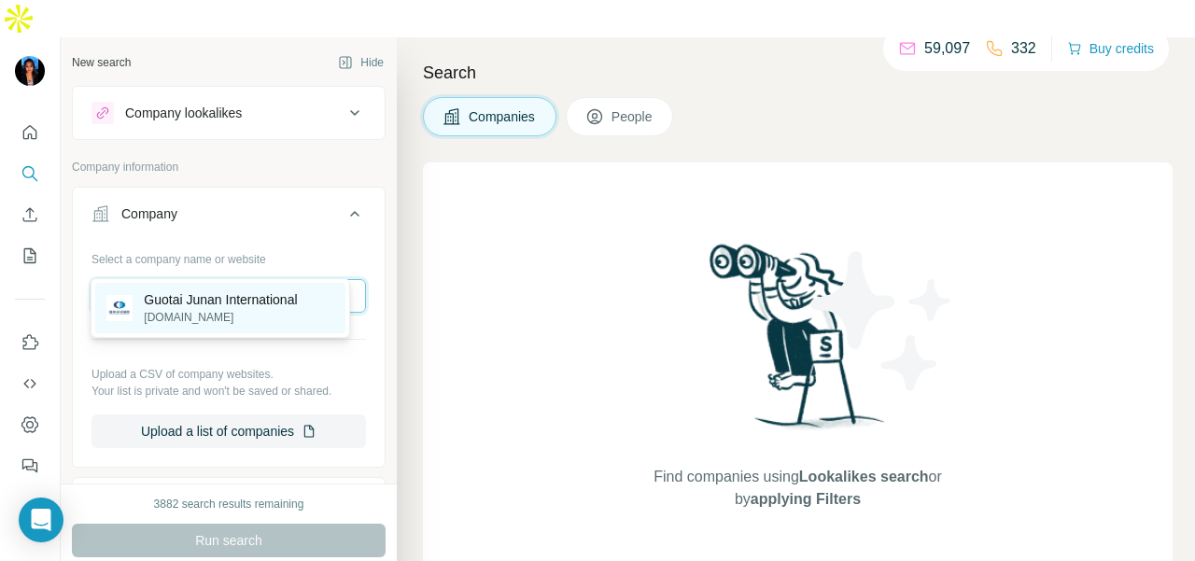
type input "**********"
click at [237, 307] on p "Guotai Junan International" at bounding box center [220, 299] width 153 height 19
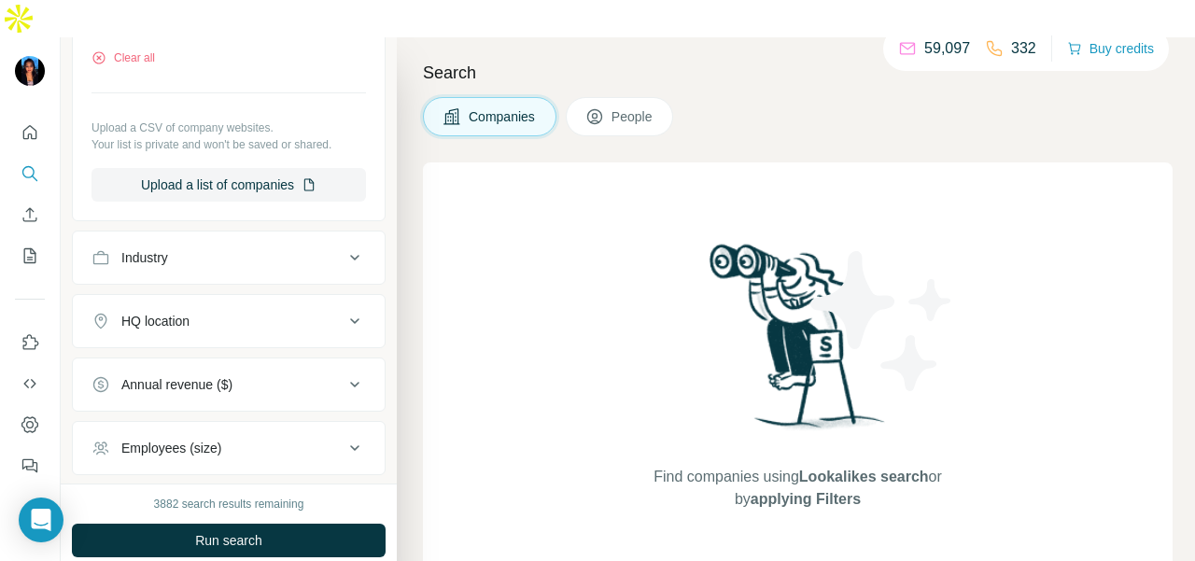
scroll to position [373, 0]
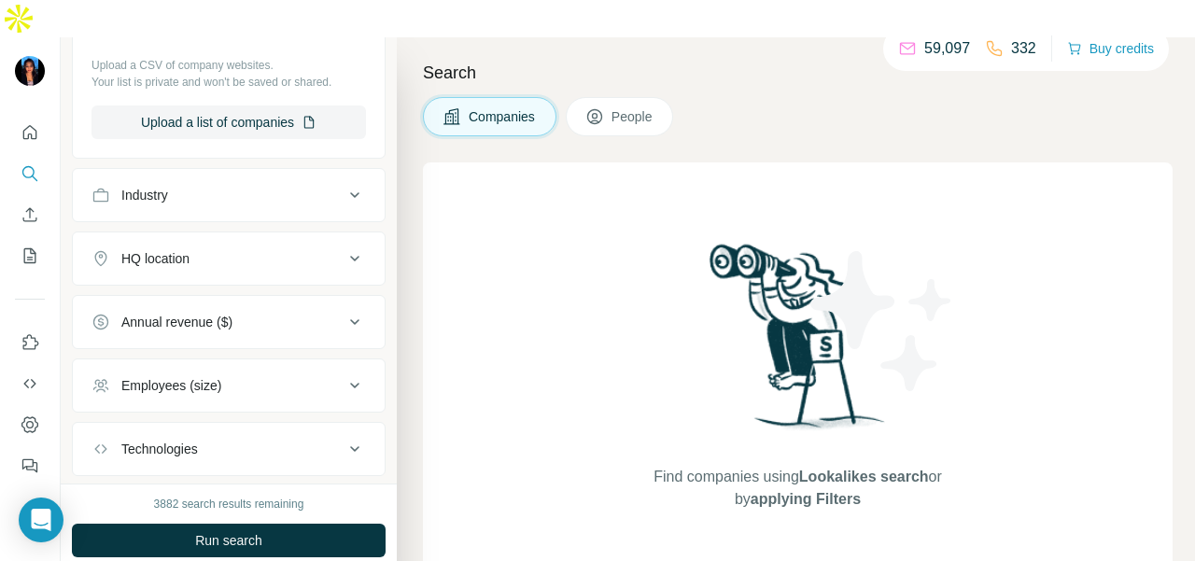
click at [631, 107] on span "People" at bounding box center [632, 116] width 43 height 19
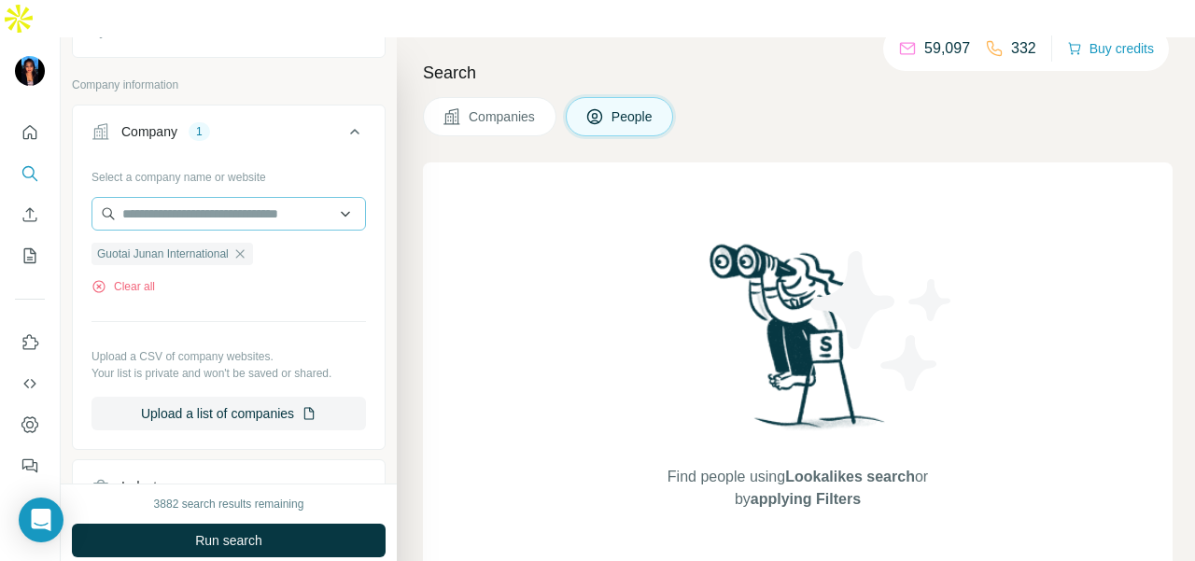
scroll to position [653, 0]
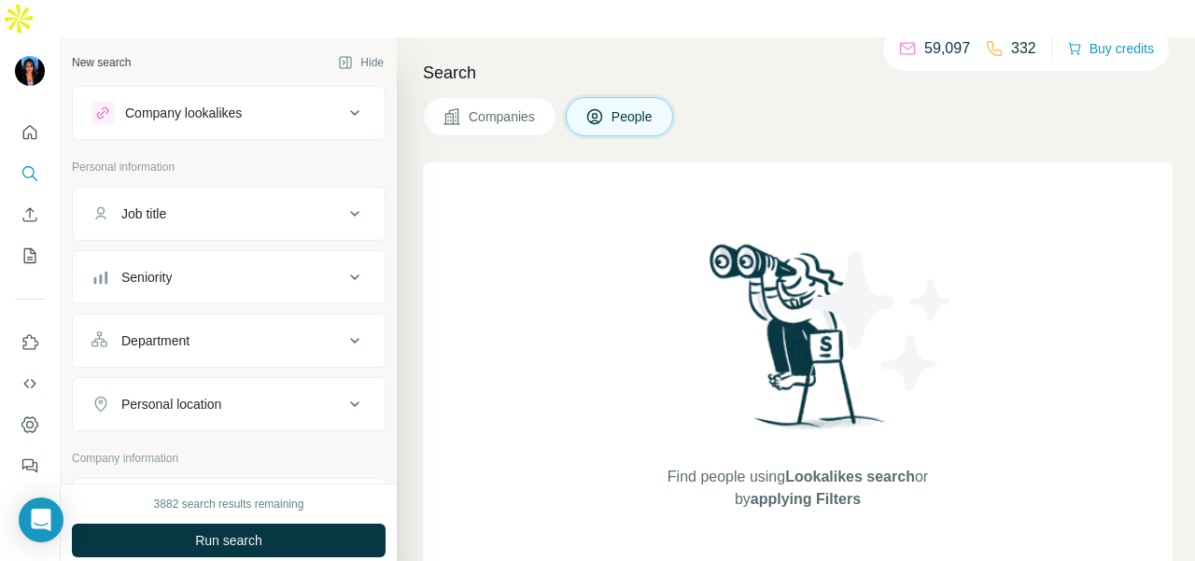
click at [247, 331] on div "Department" at bounding box center [217, 340] width 252 height 19
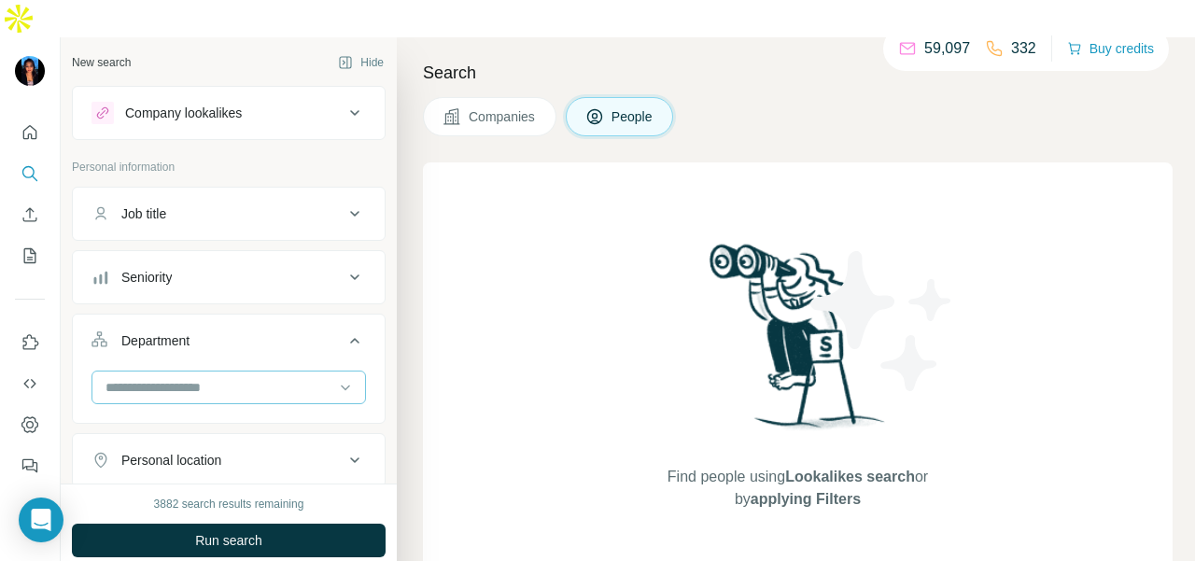
click at [235, 377] on input at bounding box center [219, 387] width 231 height 21
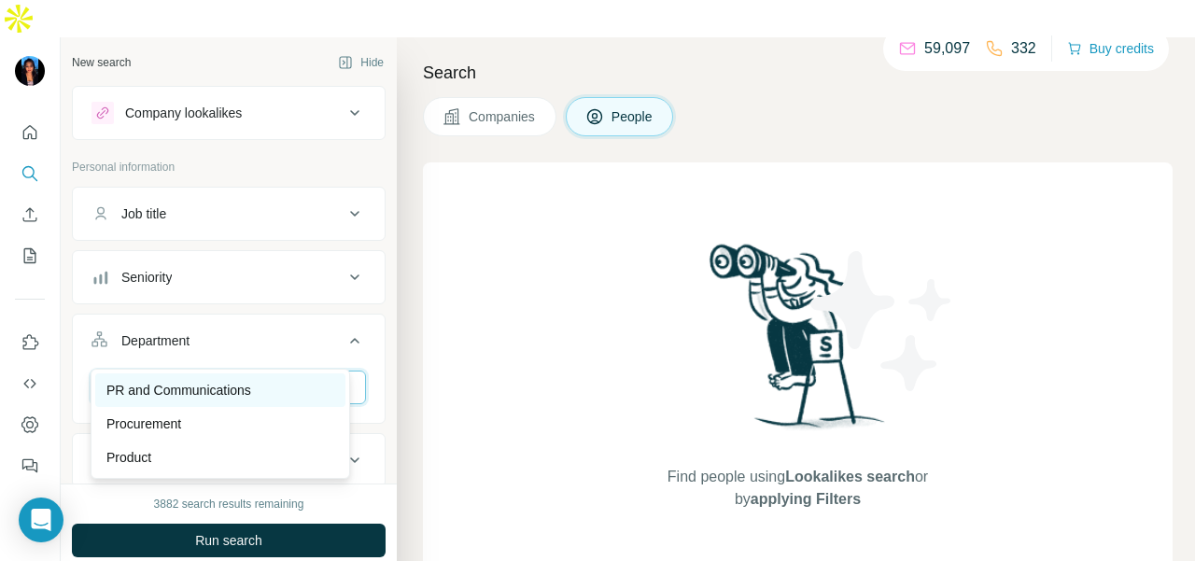
type input "**"
click at [330, 386] on div "PR and Communications" at bounding box center [220, 390] width 228 height 19
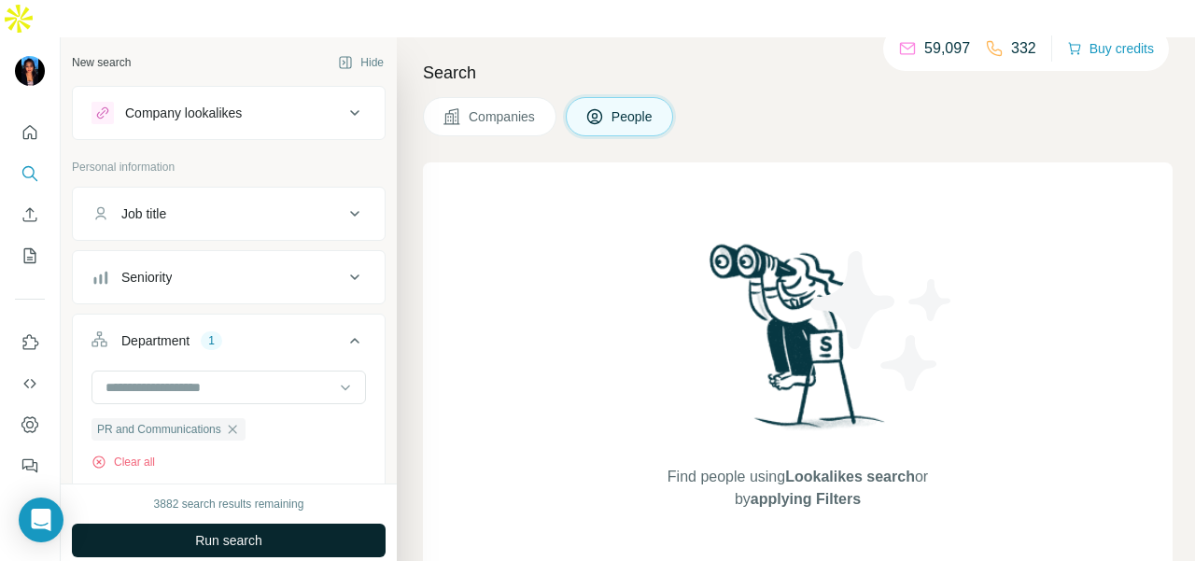
click at [309, 524] on button "Run search" at bounding box center [229, 541] width 314 height 34
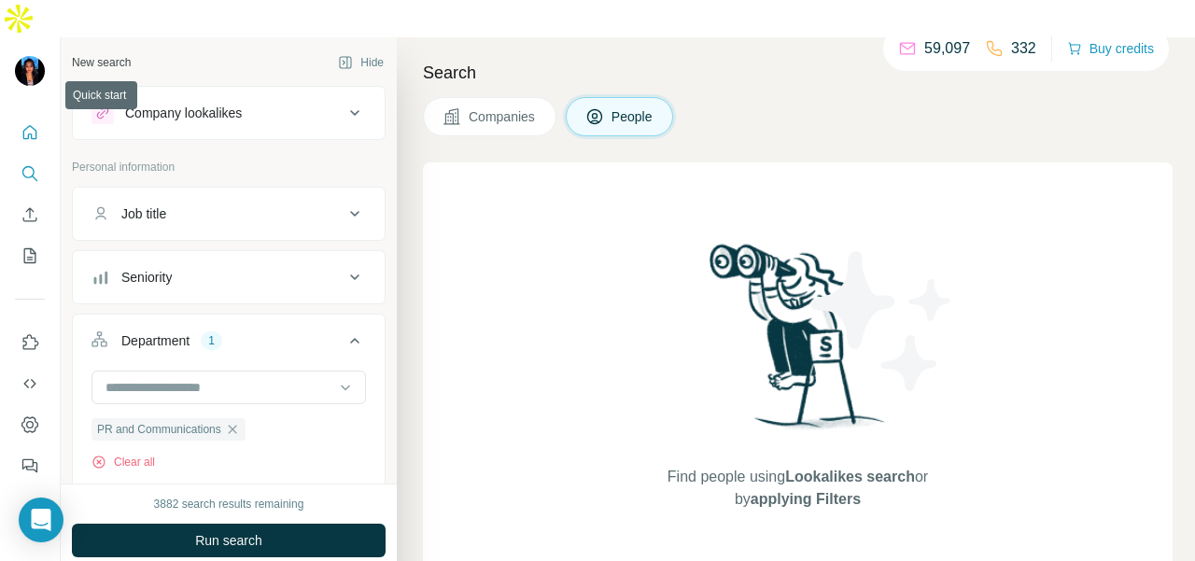
click at [35, 125] on icon "Quick start" at bounding box center [30, 132] width 14 height 14
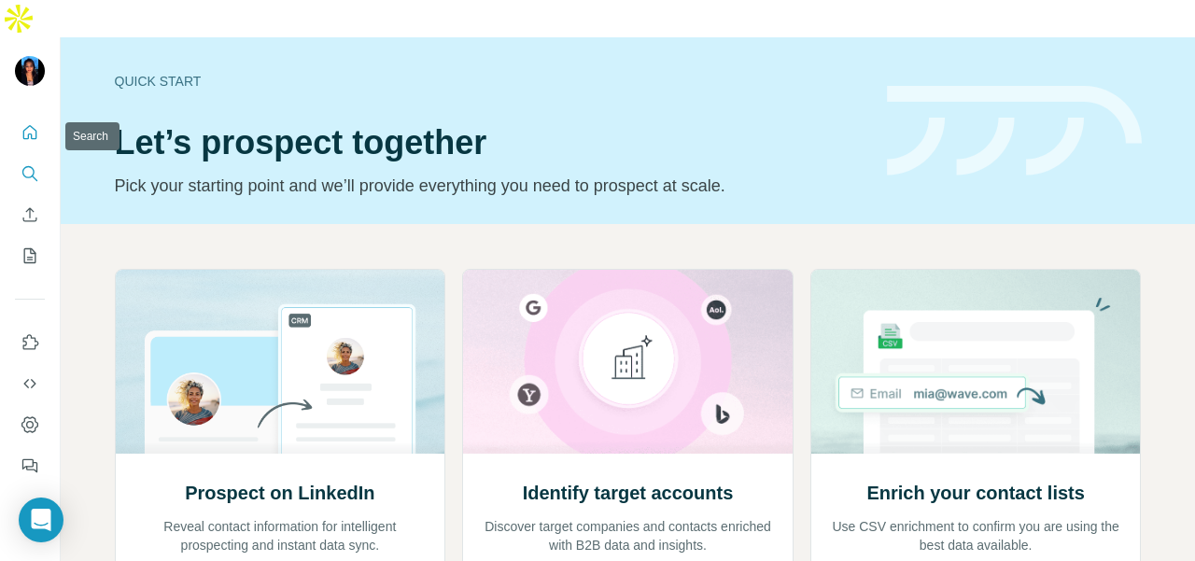
click at [28, 157] on button "Search" at bounding box center [30, 174] width 30 height 34
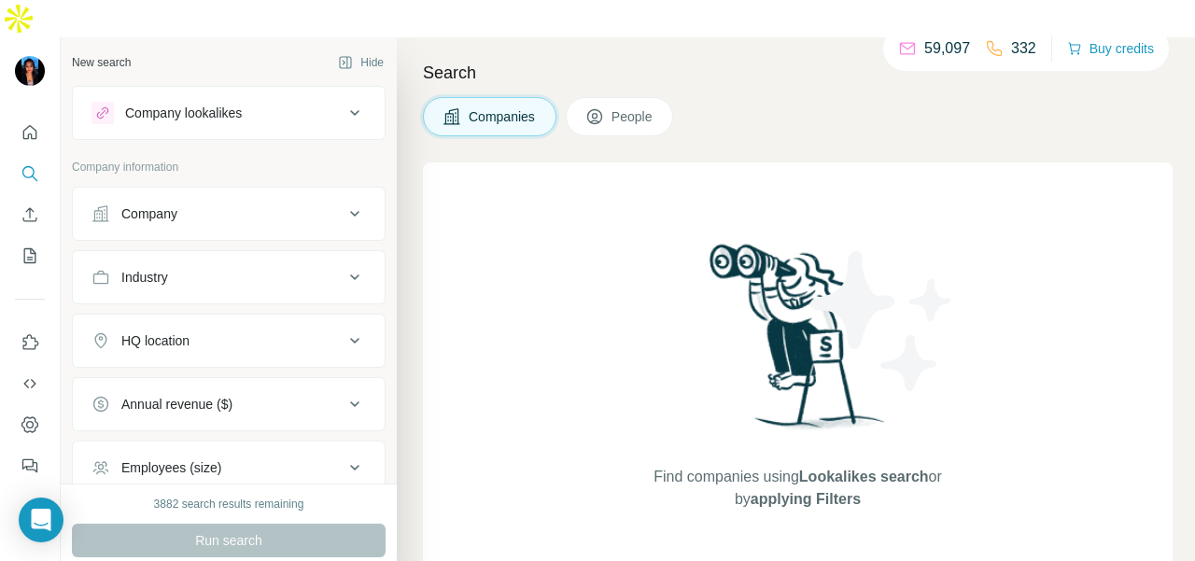
click at [145, 191] on button "Company" at bounding box center [229, 213] width 312 height 45
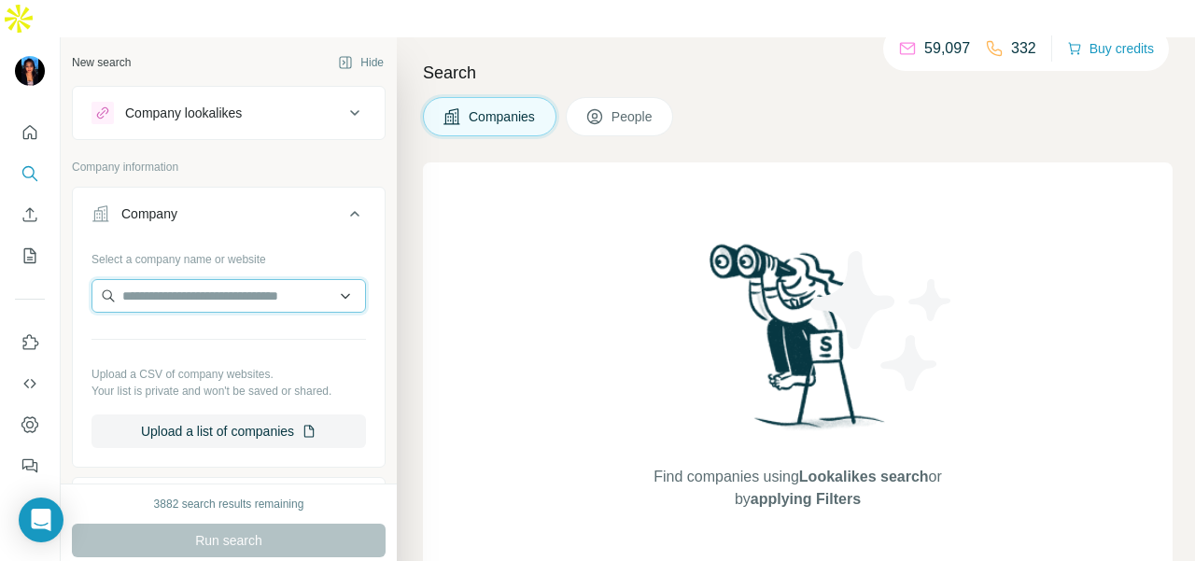
click at [161, 279] on input "text" at bounding box center [228, 296] width 274 height 34
paste input "**********"
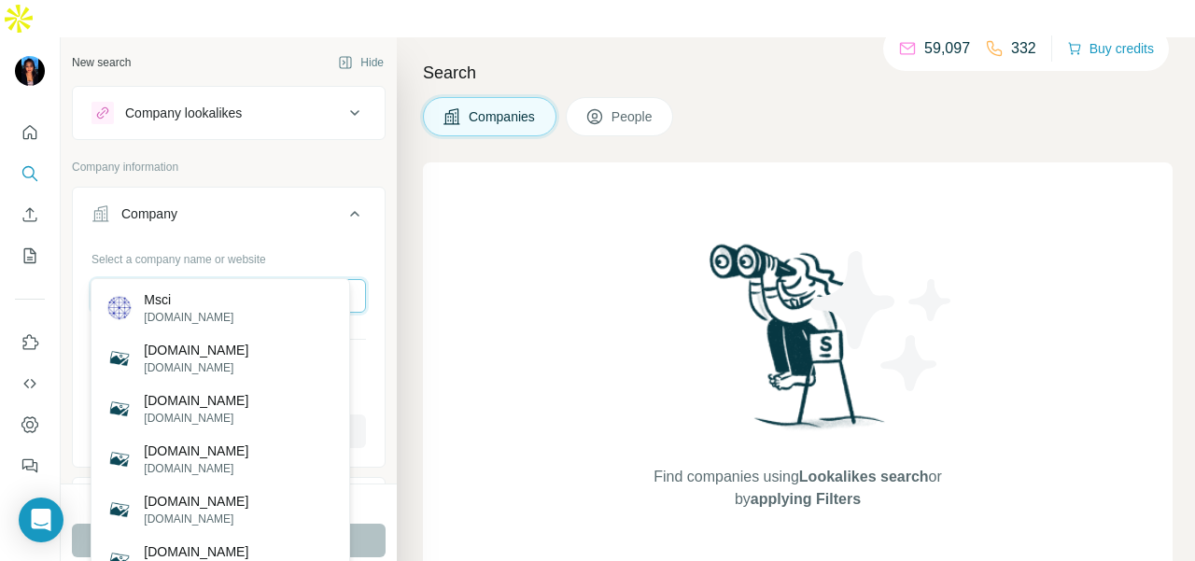
type input "**********"
click at [222, 303] on div "Msci [DOMAIN_NAME]" at bounding box center [220, 308] width 250 height 50
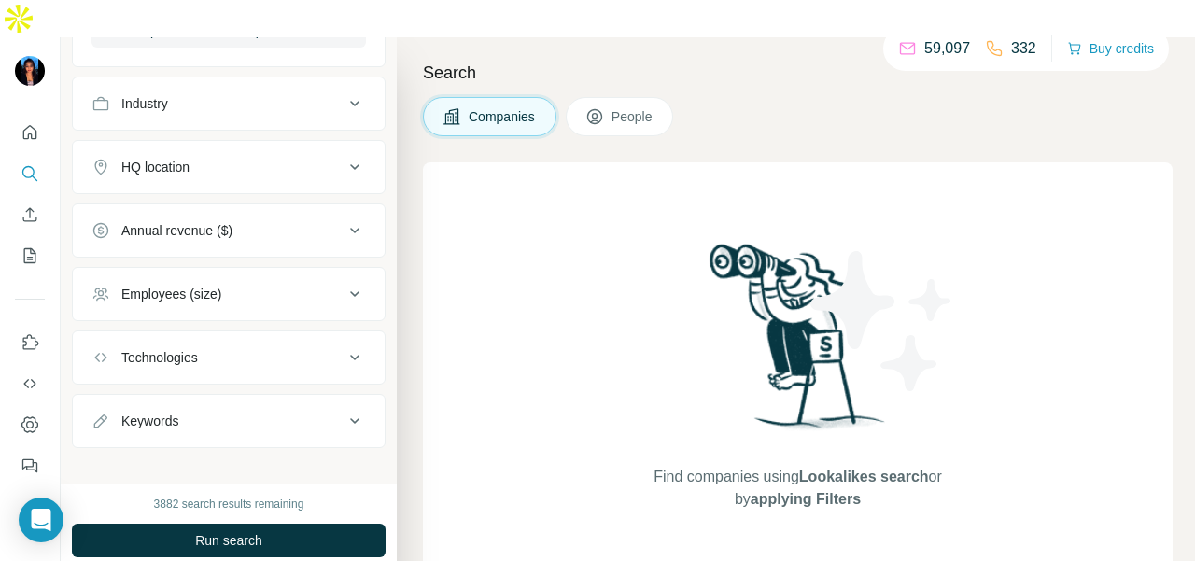
scroll to position [93, 0]
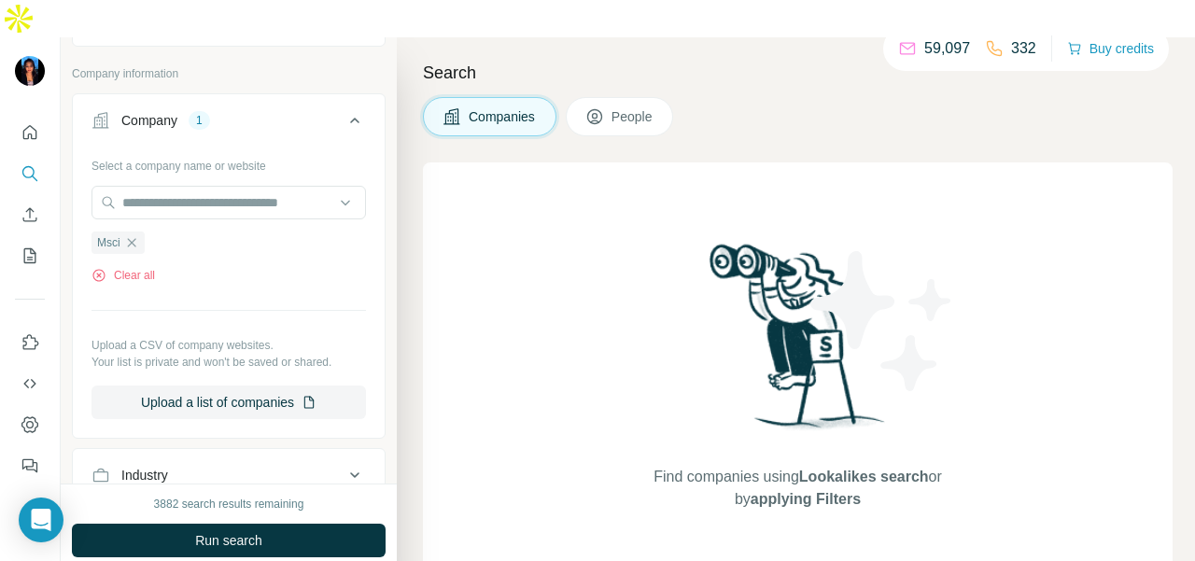
click at [638, 107] on span "People" at bounding box center [632, 116] width 43 height 19
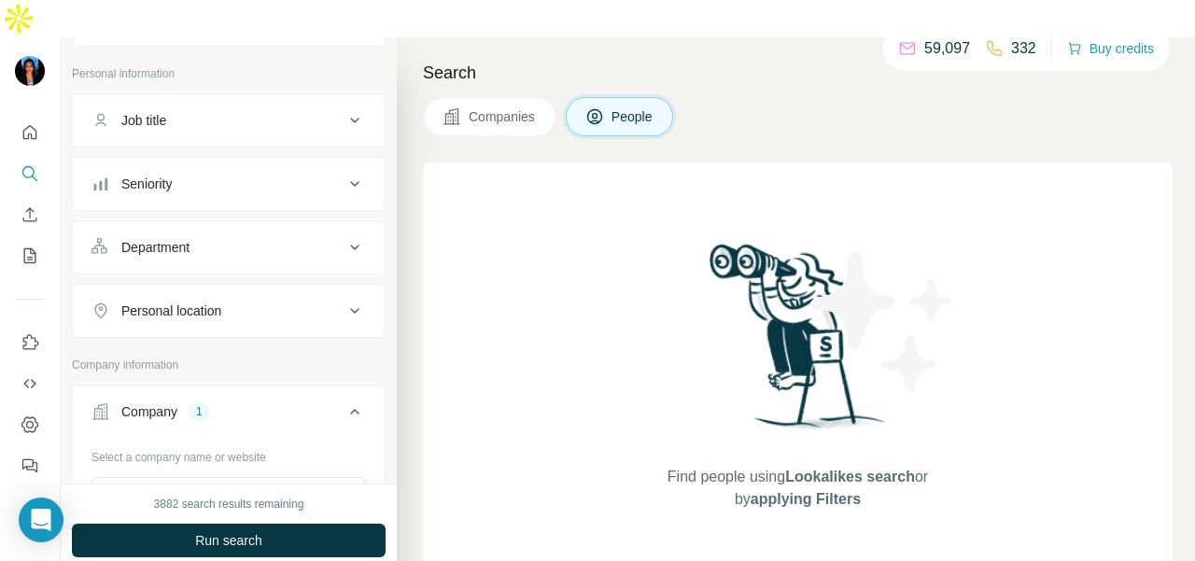
click at [256, 288] on button "Personal location" at bounding box center [229, 310] width 312 height 45
click at [260, 238] on div "Department" at bounding box center [217, 247] width 252 height 19
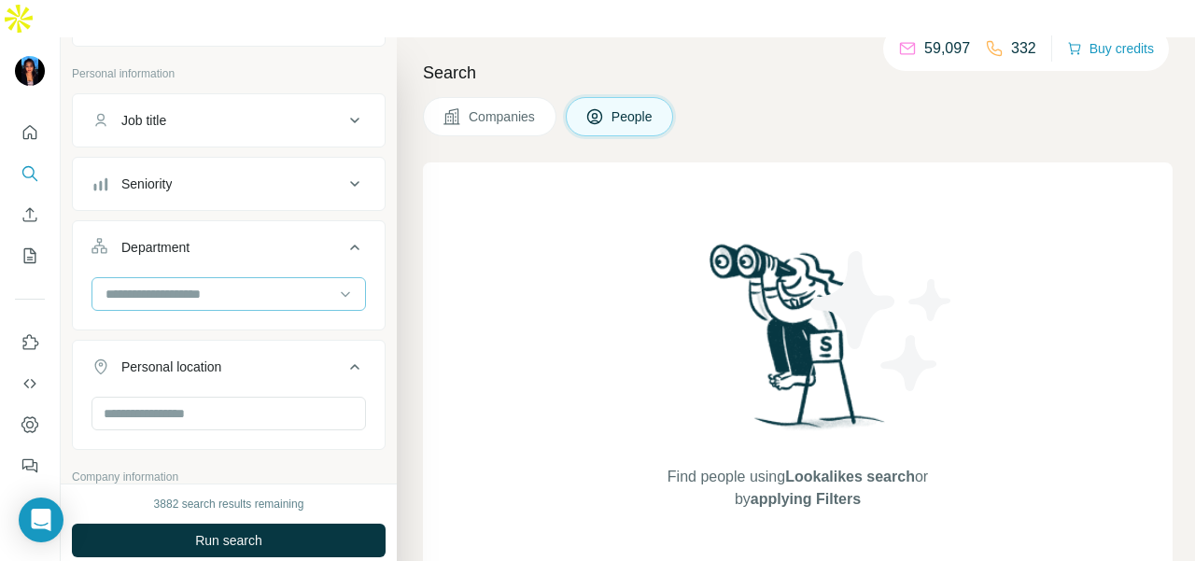
click at [258, 284] on input at bounding box center [219, 294] width 231 height 21
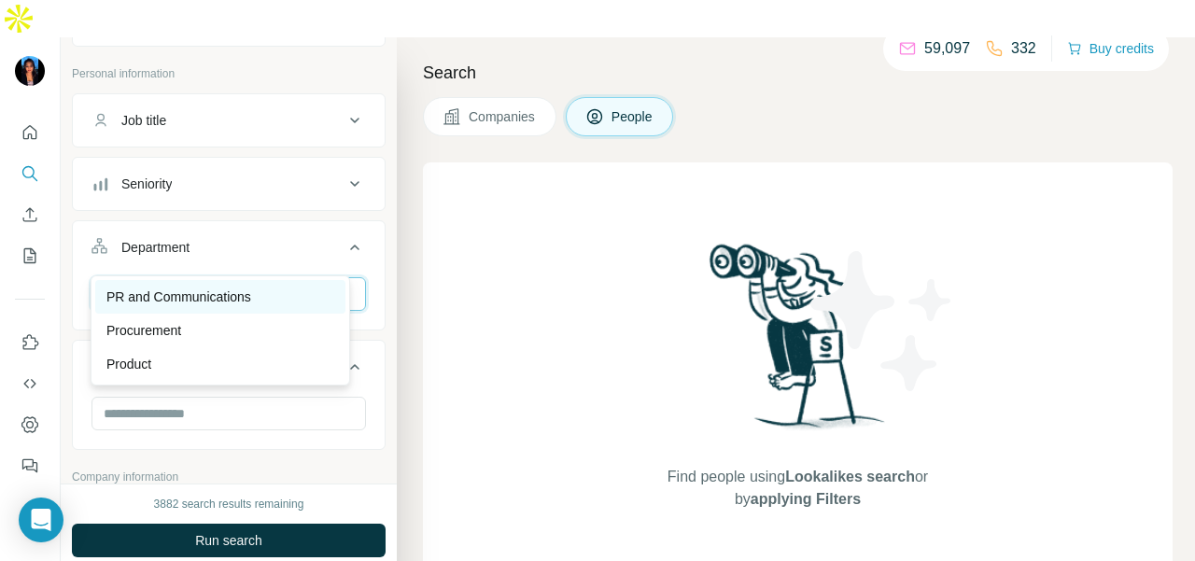
type input "**"
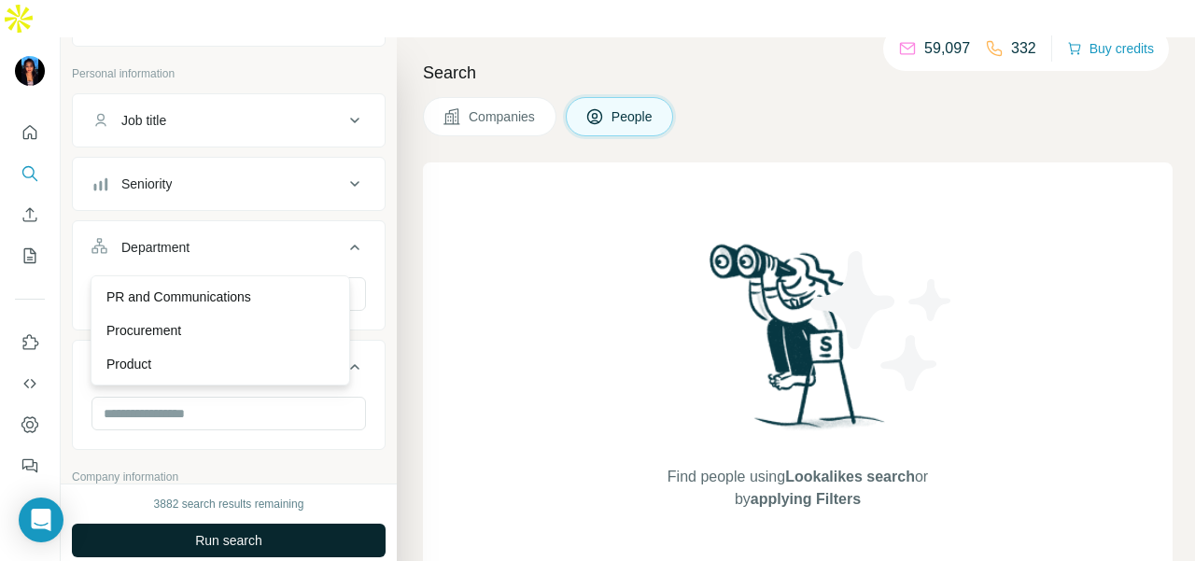
drag, startPoint x: 252, startPoint y: 300, endPoint x: 327, endPoint y: 513, distance: 225.6
click at [251, 300] on p "PR and Communications" at bounding box center [178, 297] width 145 height 19
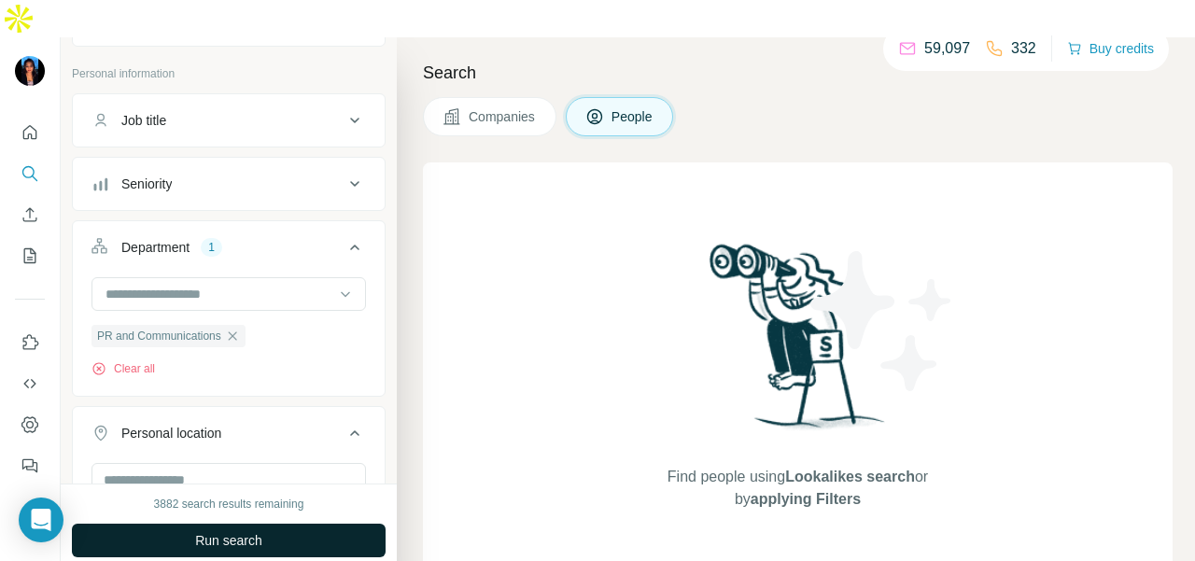
click at [327, 524] on button "Run search" at bounding box center [229, 541] width 314 height 34
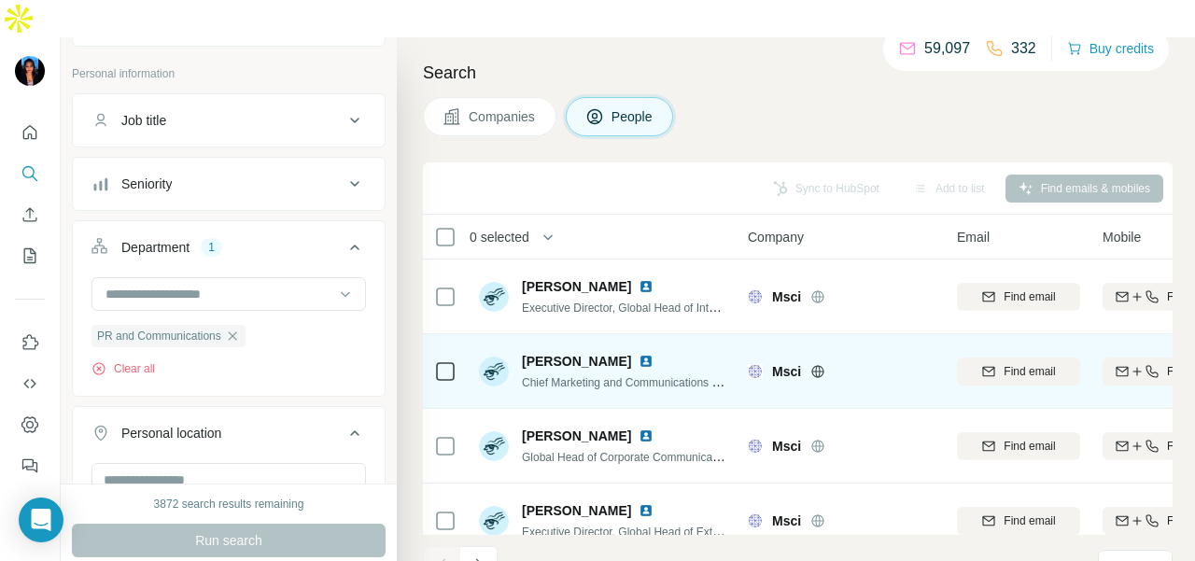
click at [653, 354] on img at bounding box center [646, 361] width 15 height 15
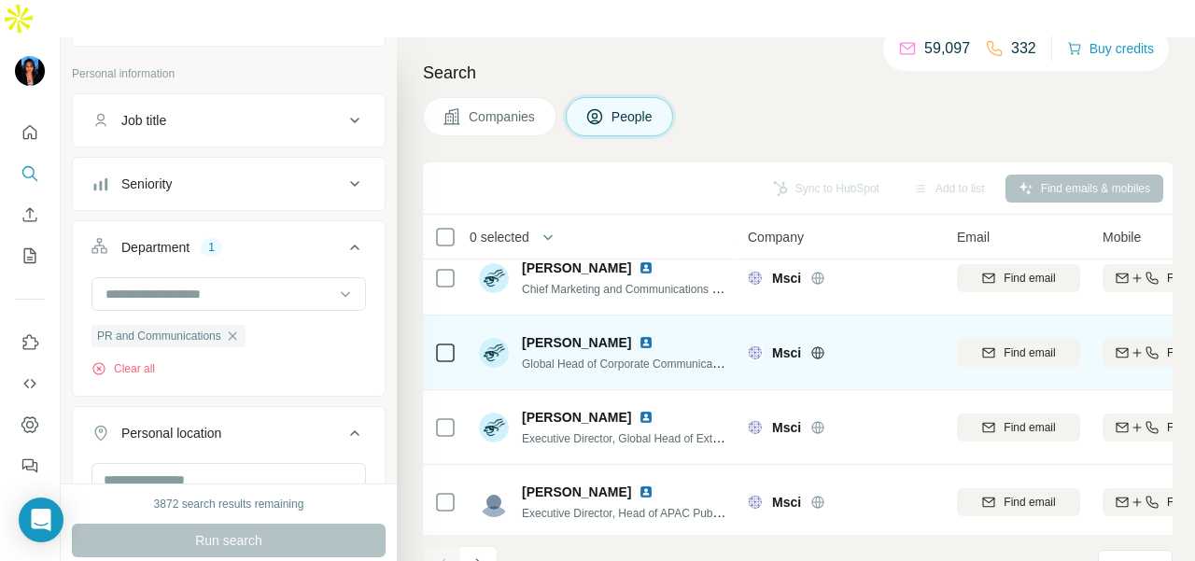
click at [639, 335] on img at bounding box center [646, 342] width 15 height 15
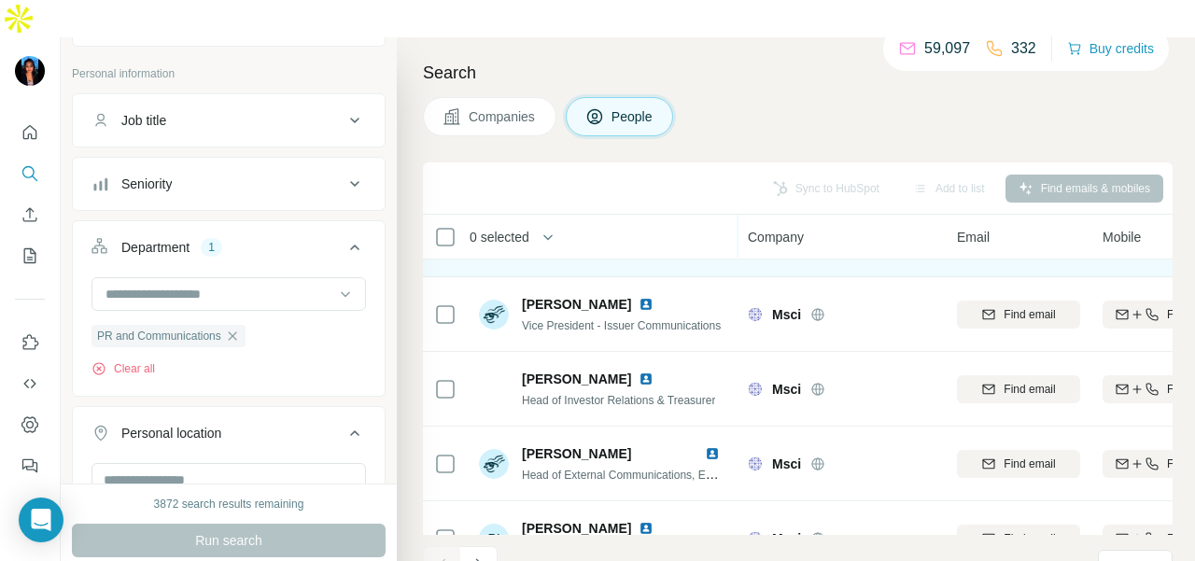
scroll to position [476, 0]
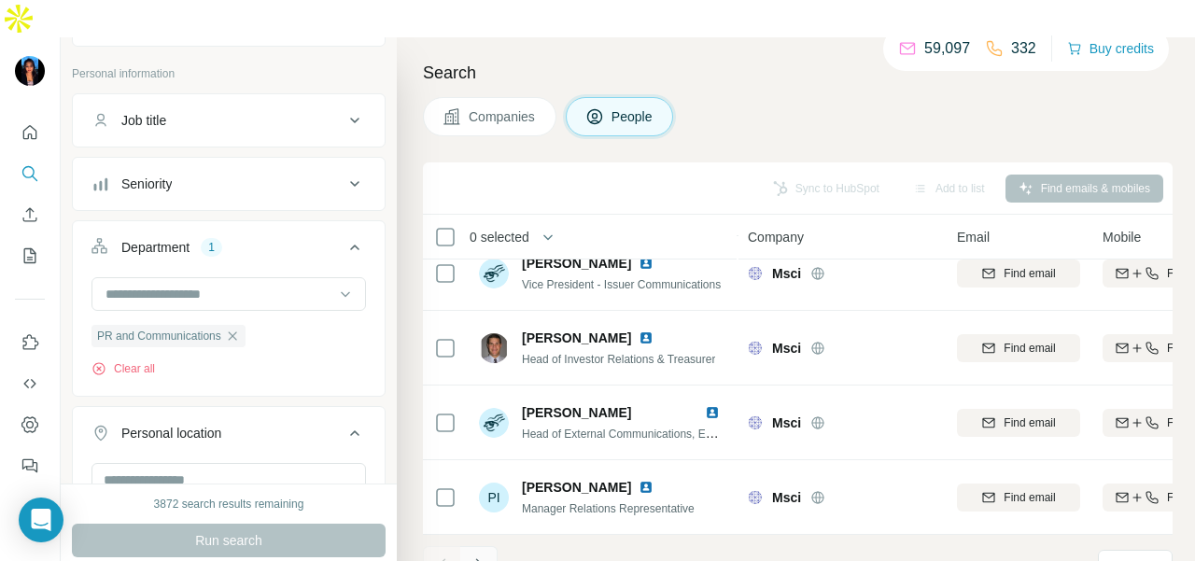
click at [479, 555] on icon "Navigate to next page" at bounding box center [479, 564] width 19 height 19
click at [480, 555] on icon "Navigate to next page" at bounding box center [479, 564] width 19 height 19
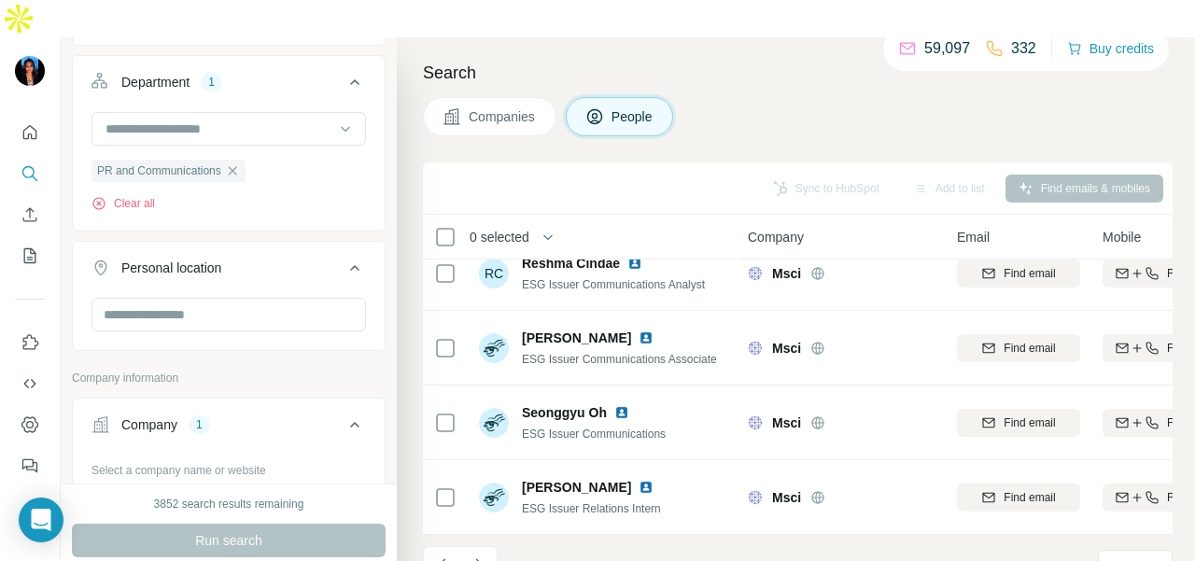
scroll to position [373, 0]
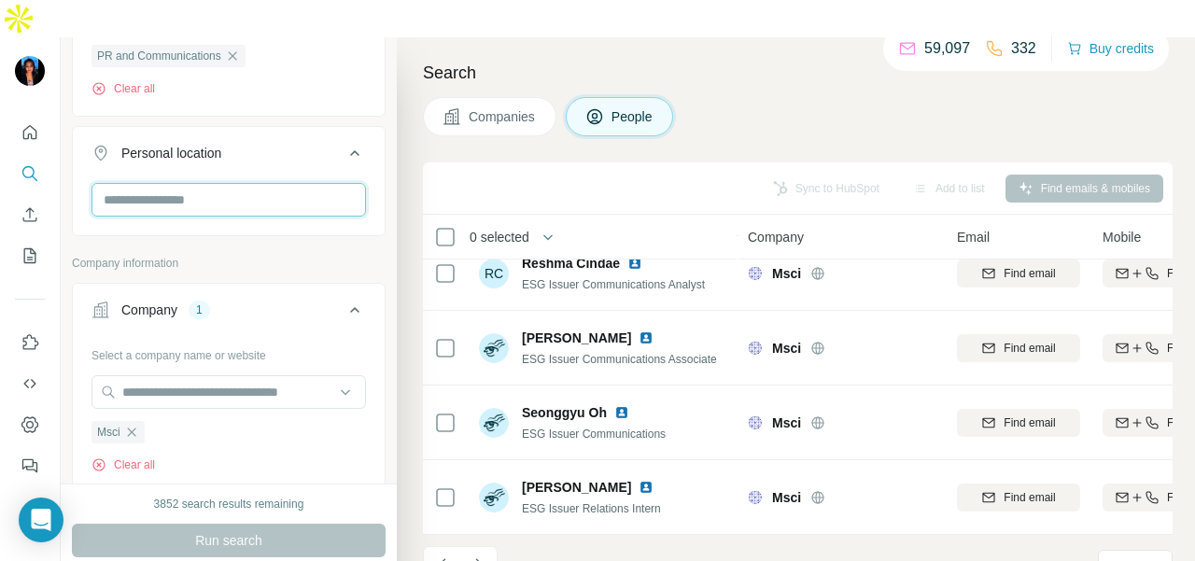
click at [214, 183] on input "text" at bounding box center [228, 200] width 274 height 34
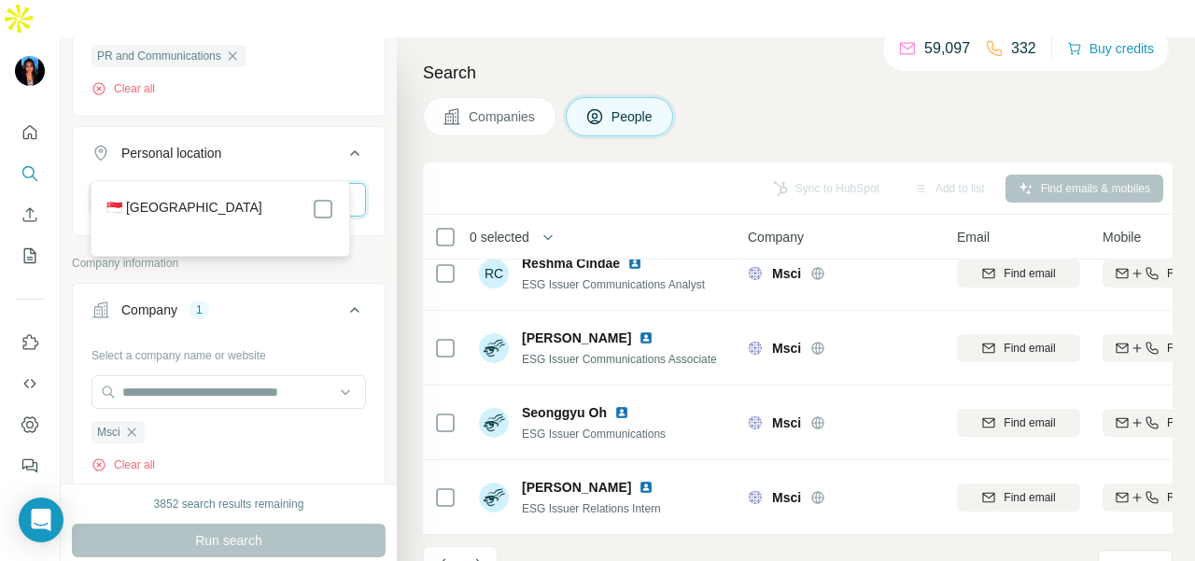
type input "****"
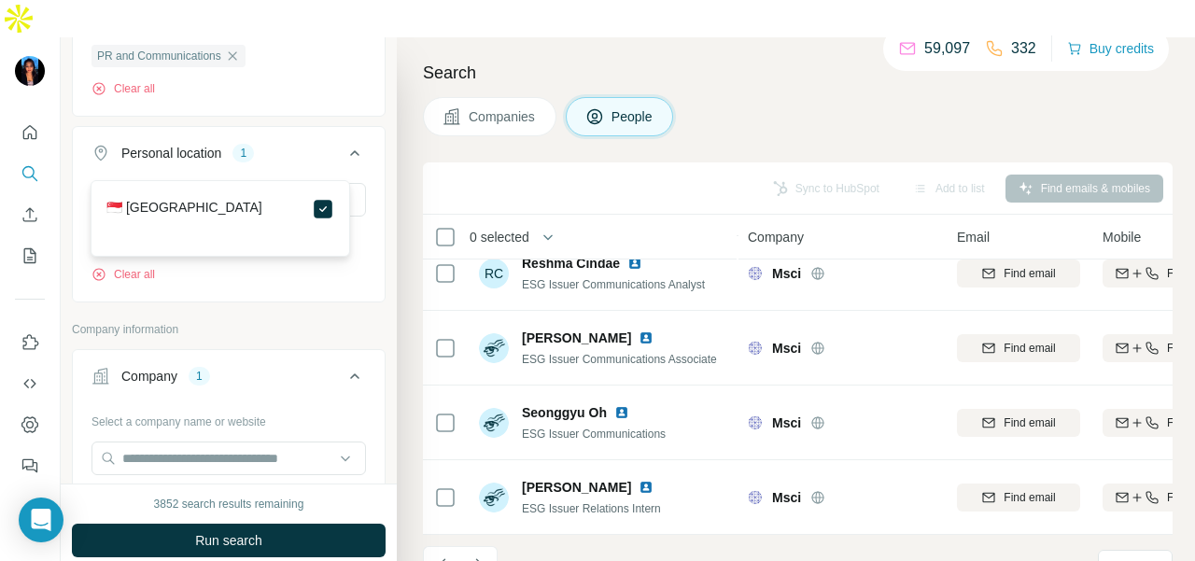
click at [302, 524] on button "Run search" at bounding box center [229, 541] width 314 height 34
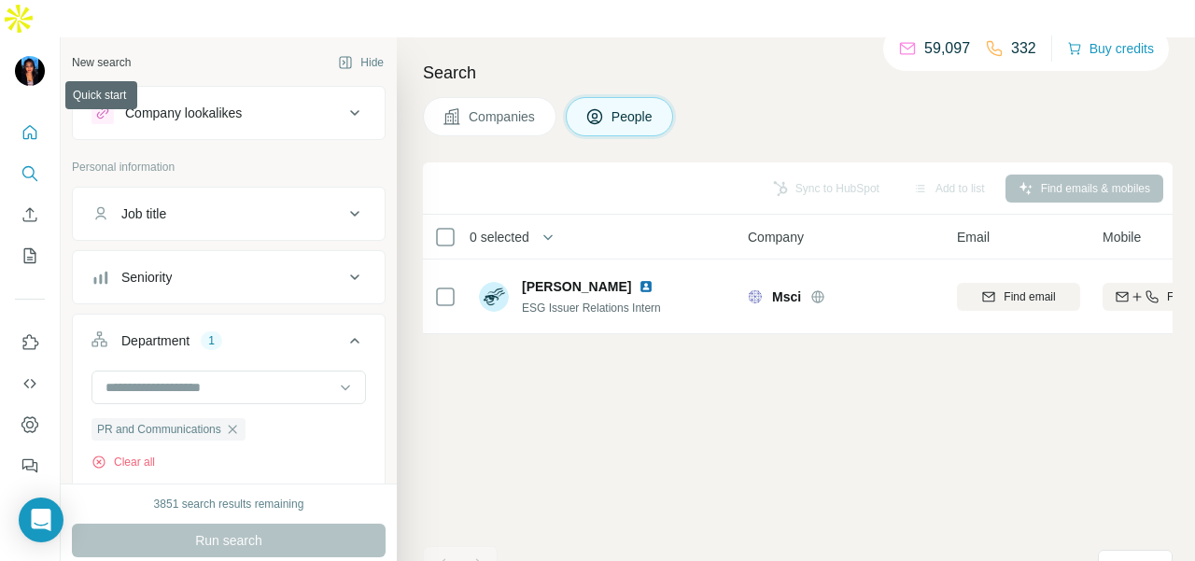
click at [36, 123] on icon "Quick start" at bounding box center [30, 132] width 19 height 19
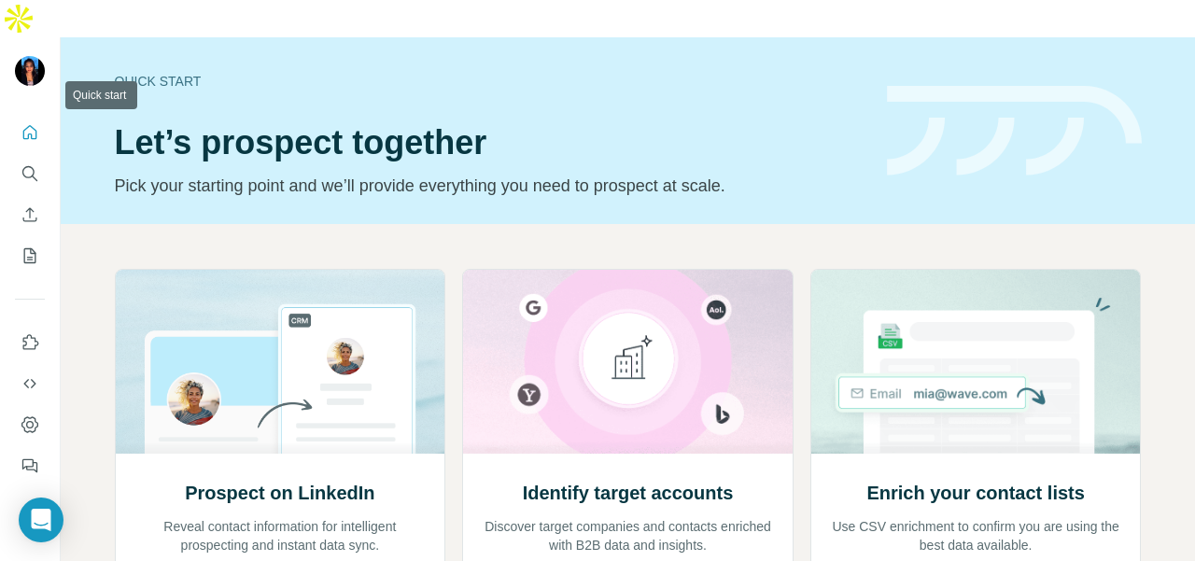
click at [22, 116] on button "Quick start" at bounding box center [30, 133] width 30 height 34
click at [35, 164] on icon "Search" at bounding box center [30, 173] width 19 height 19
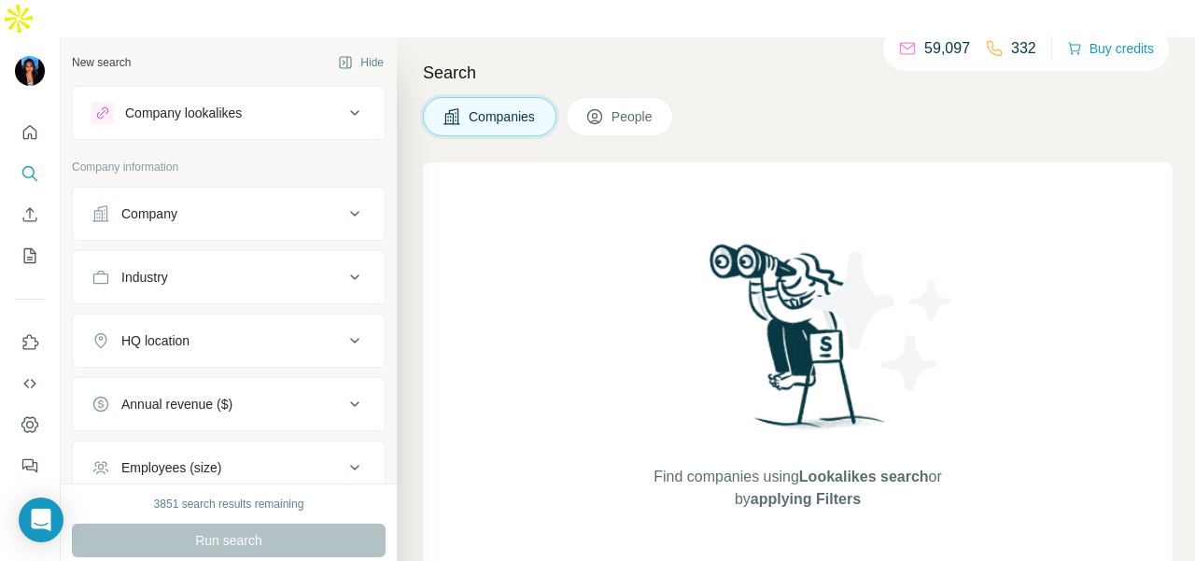
click at [157, 191] on button "Company" at bounding box center [229, 213] width 312 height 45
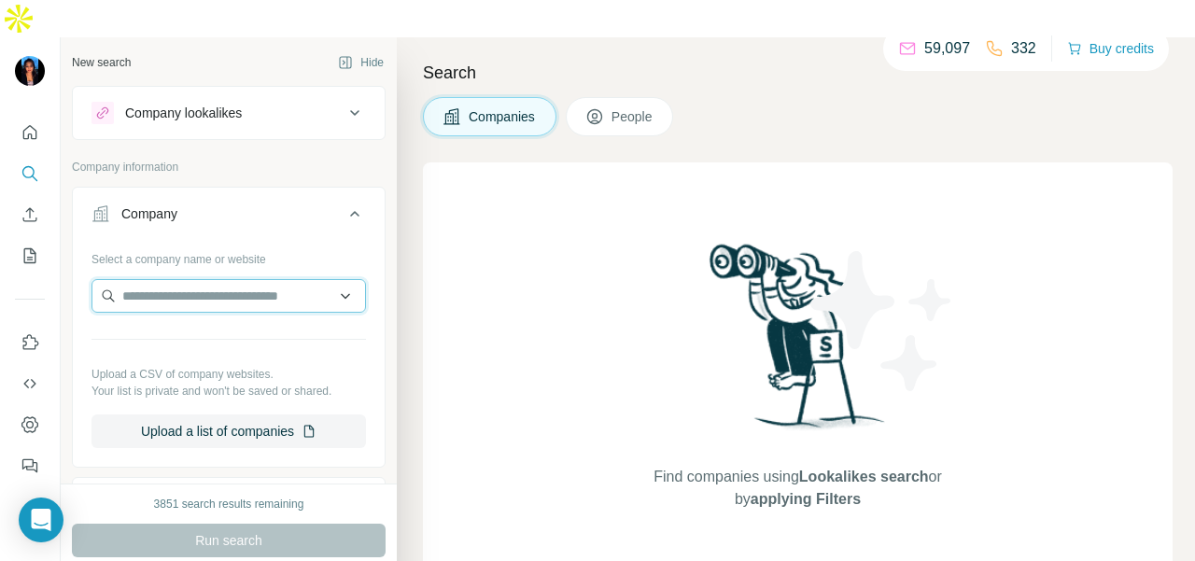
click at [153, 279] on input "text" at bounding box center [228, 296] width 274 height 34
paste input "**********"
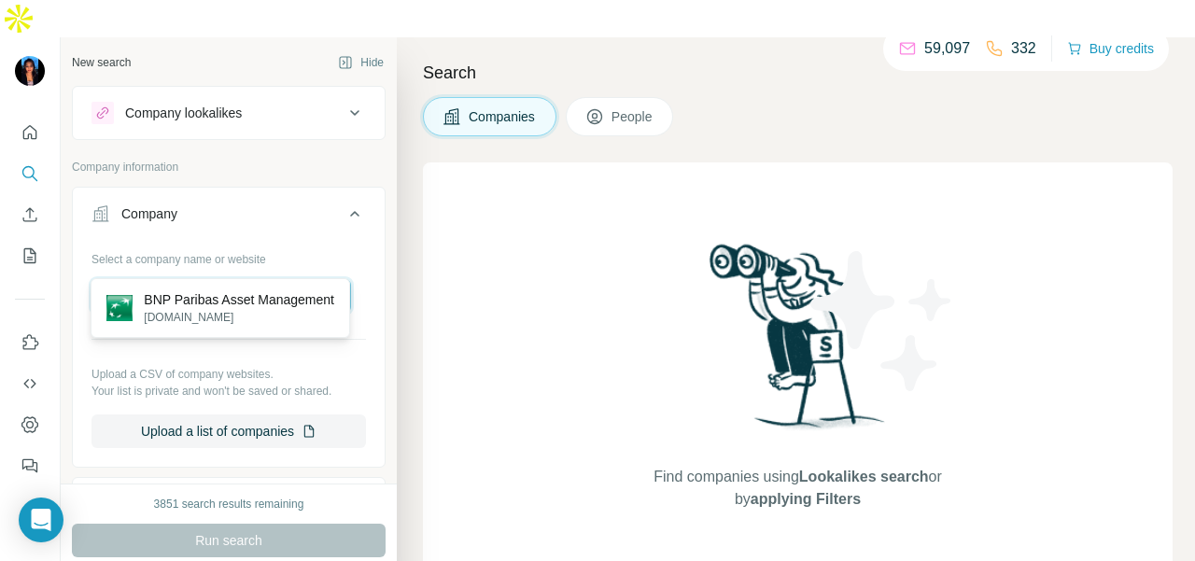
type input "**********"
click at [258, 302] on p "BNP Paribas Asset Management" at bounding box center [239, 299] width 190 height 19
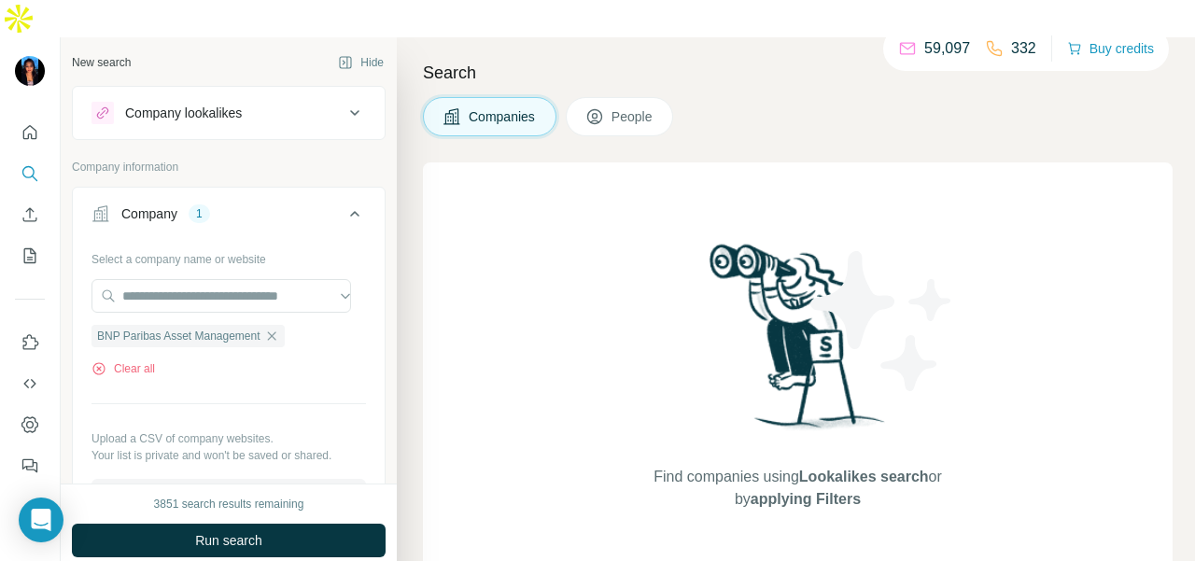
scroll to position [280, 0]
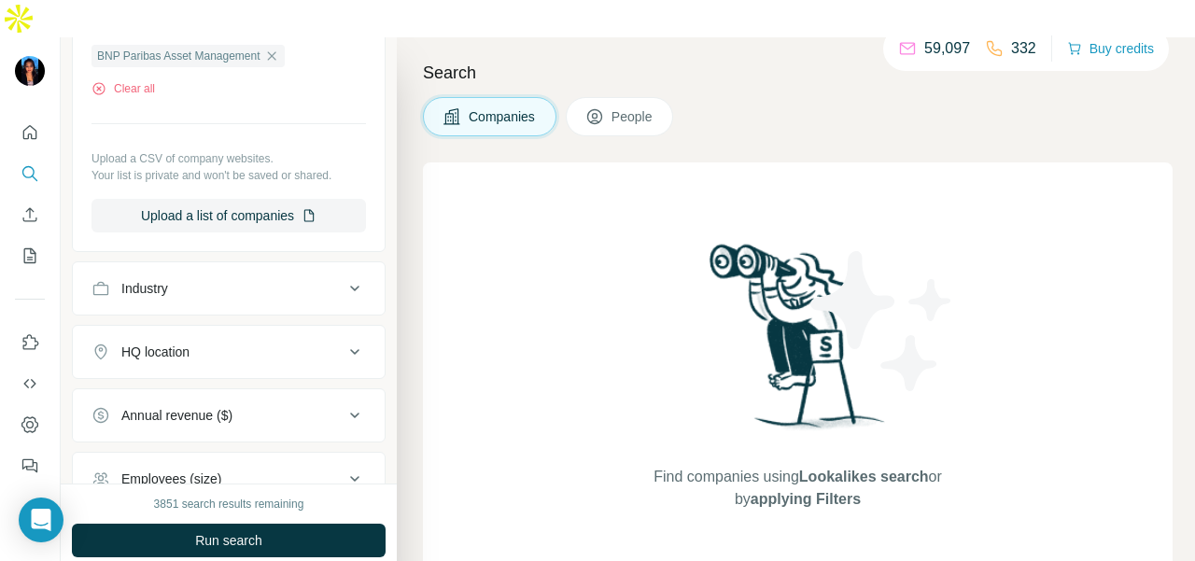
scroll to position [373, 0]
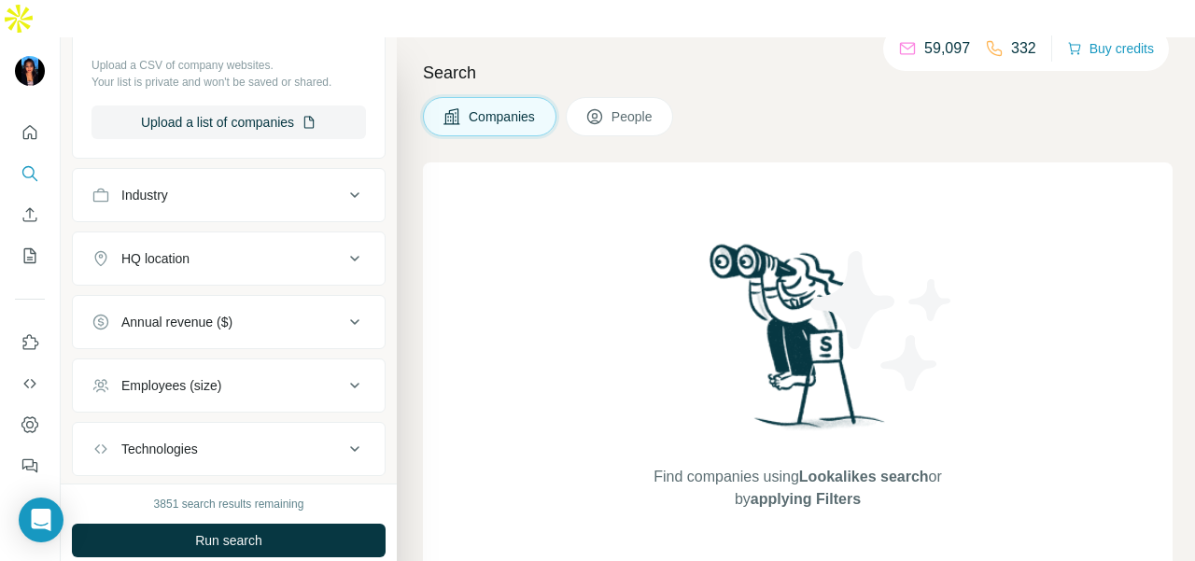
click at [632, 97] on button "People" at bounding box center [620, 116] width 108 height 39
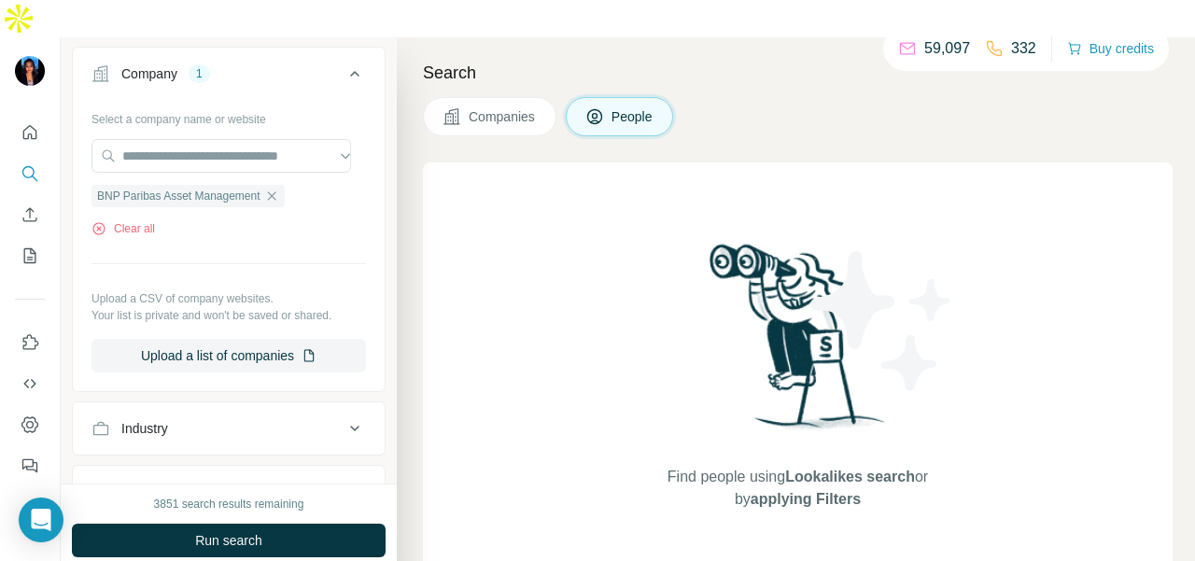
scroll to position [151, 0]
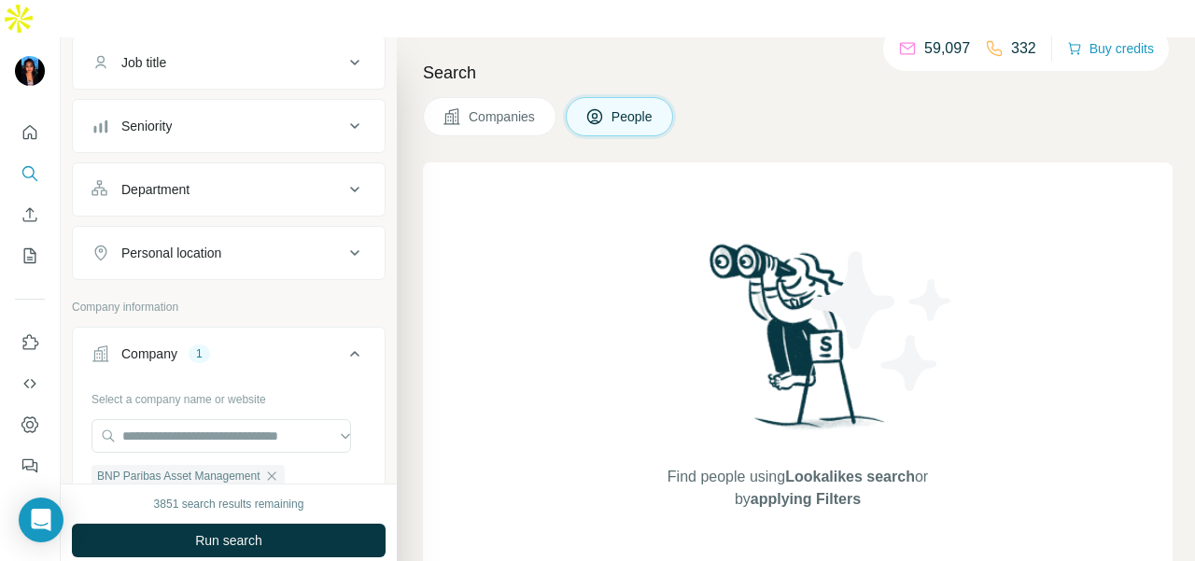
click at [244, 167] on button "Department" at bounding box center [229, 189] width 312 height 45
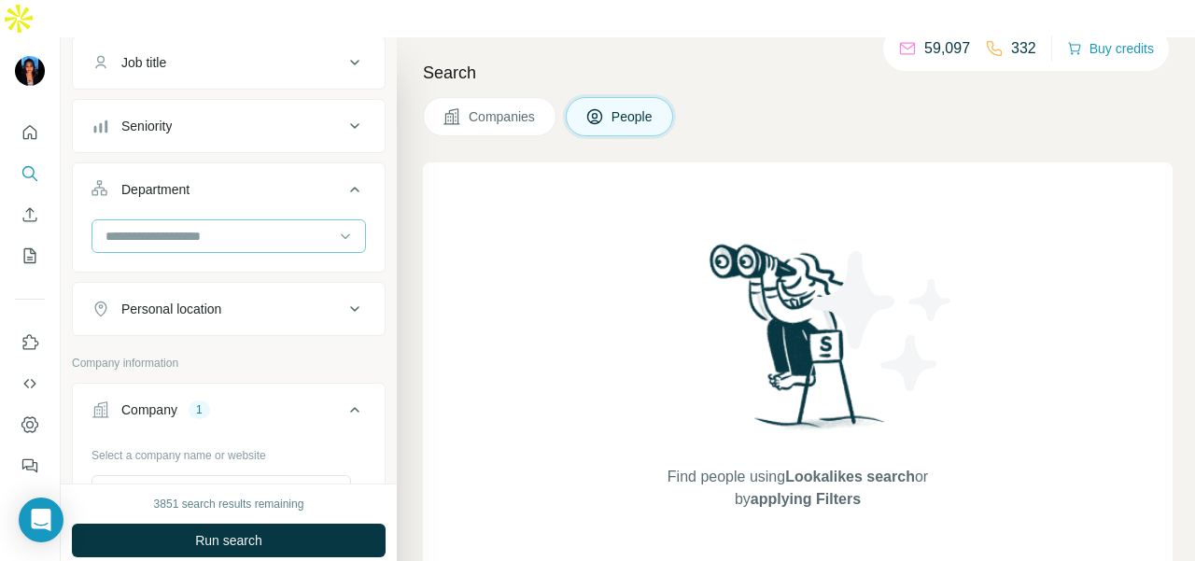
click at [233, 226] on input at bounding box center [219, 236] width 231 height 21
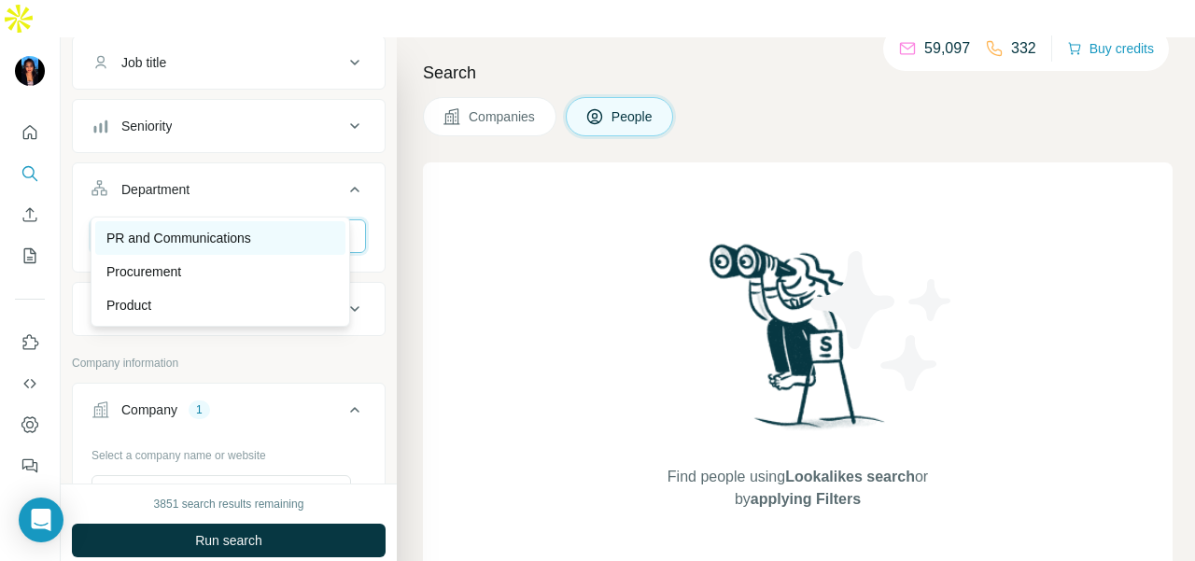
type input "**"
click at [238, 223] on div "PR and Communications" at bounding box center [220, 238] width 250 height 34
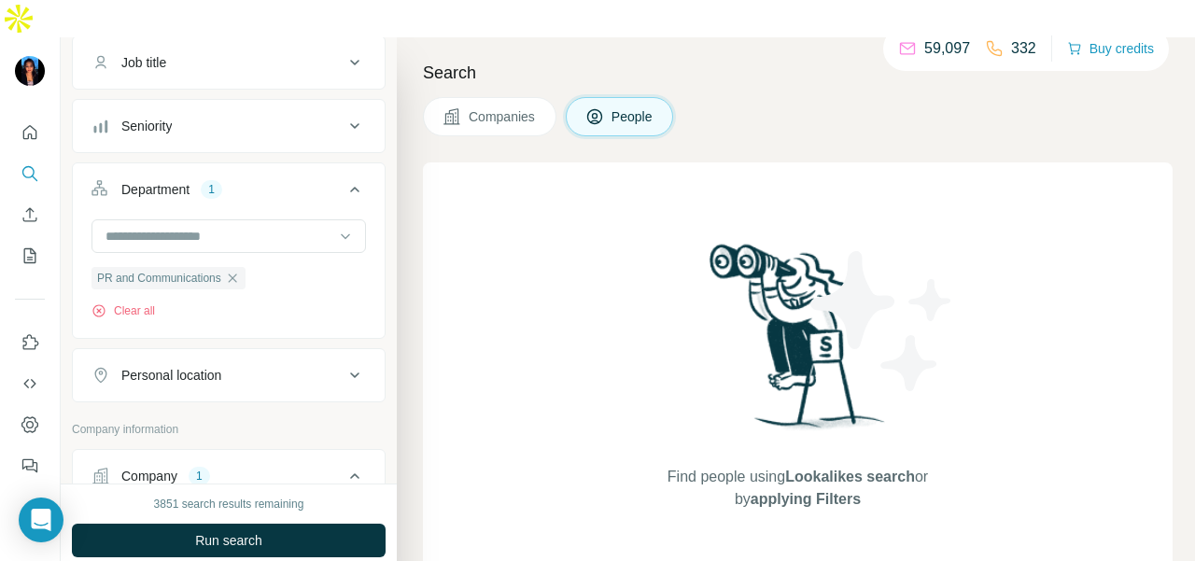
click at [247, 366] on div "Personal location" at bounding box center [217, 375] width 252 height 19
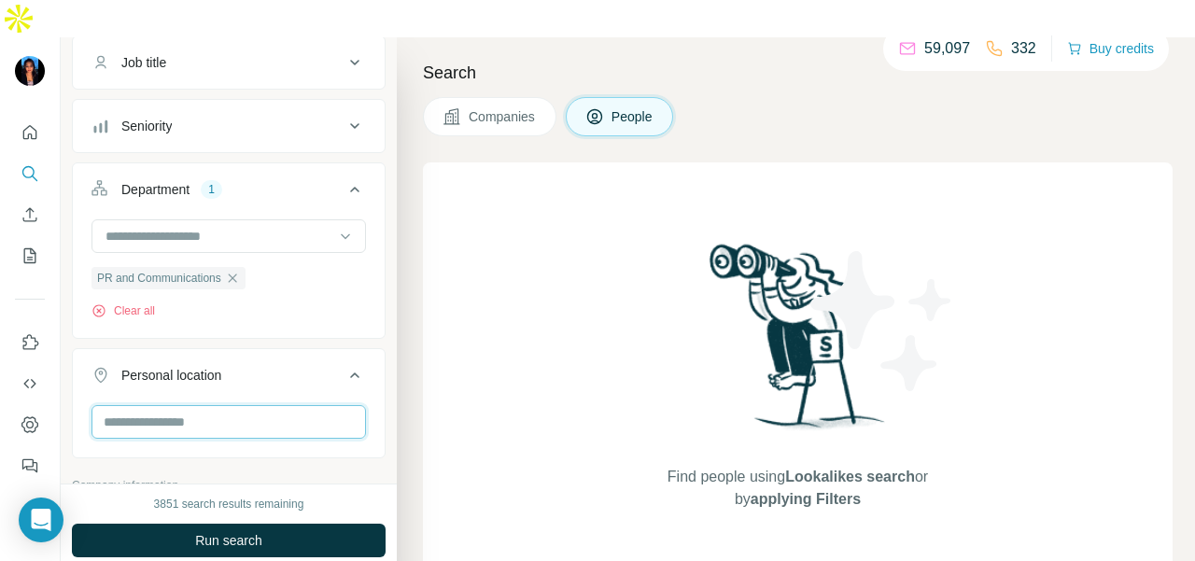
click at [238, 405] on input "text" at bounding box center [228, 422] width 274 height 34
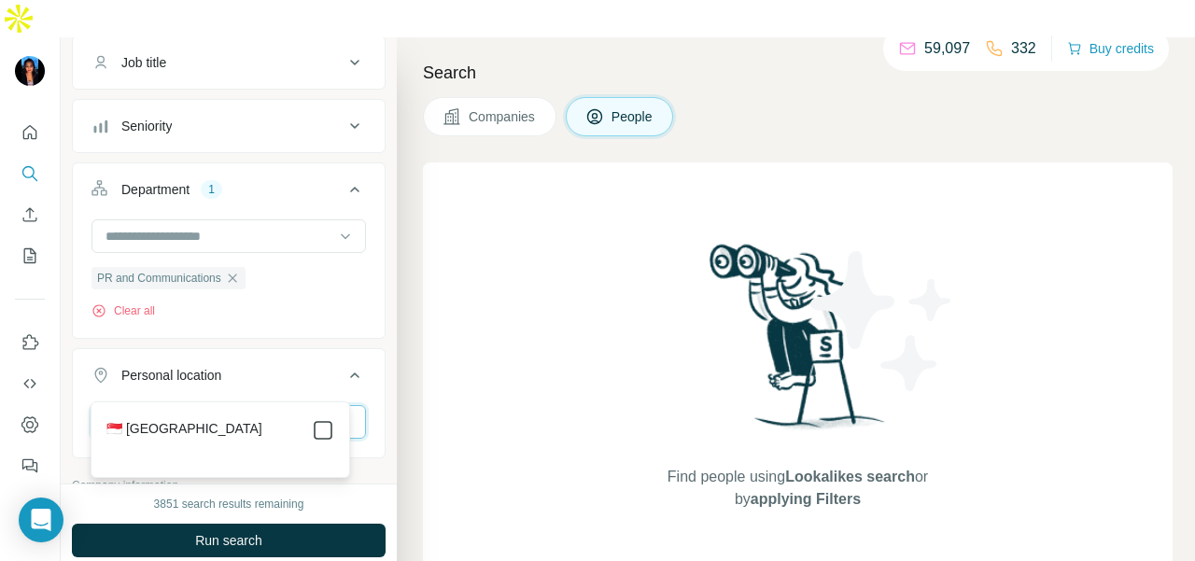
type input "******"
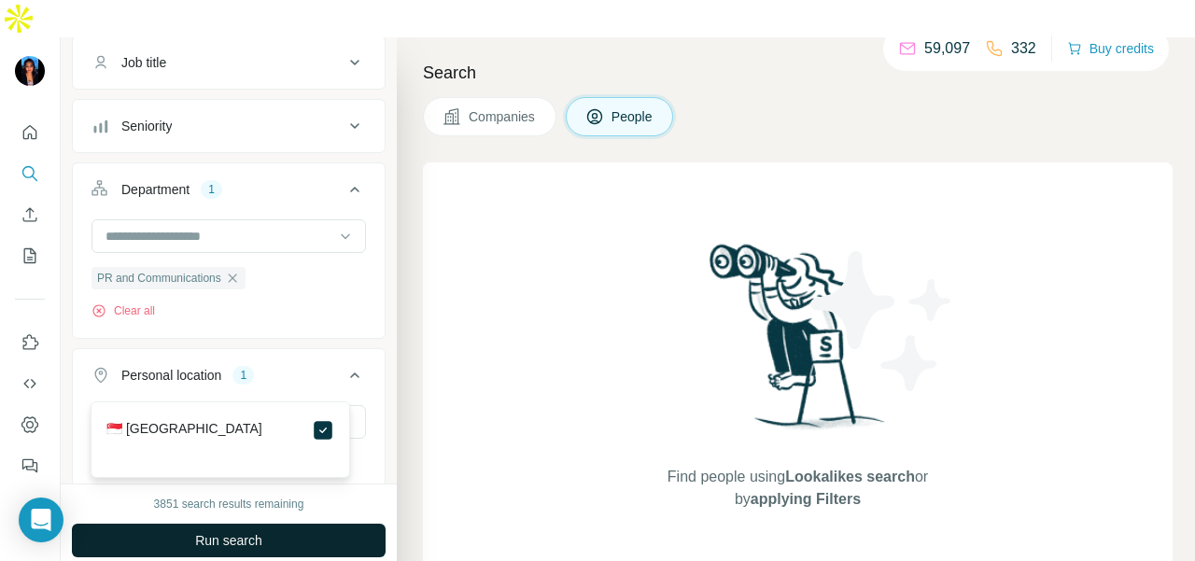
click at [345, 524] on button "Run search" at bounding box center [229, 541] width 314 height 34
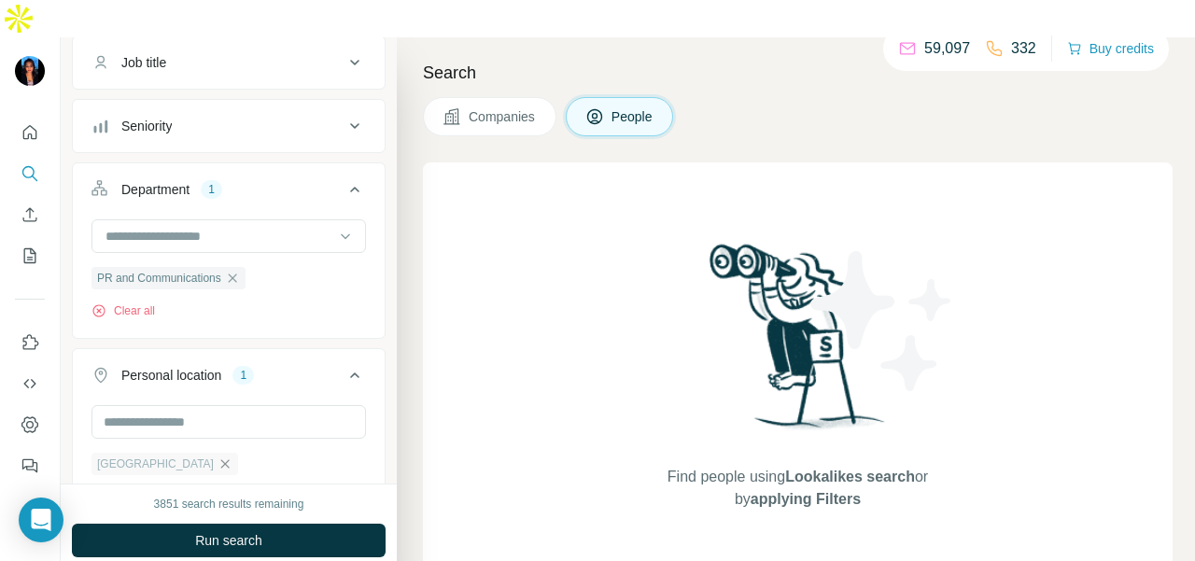
click at [218, 457] on icon "button" at bounding box center [225, 464] width 15 height 15
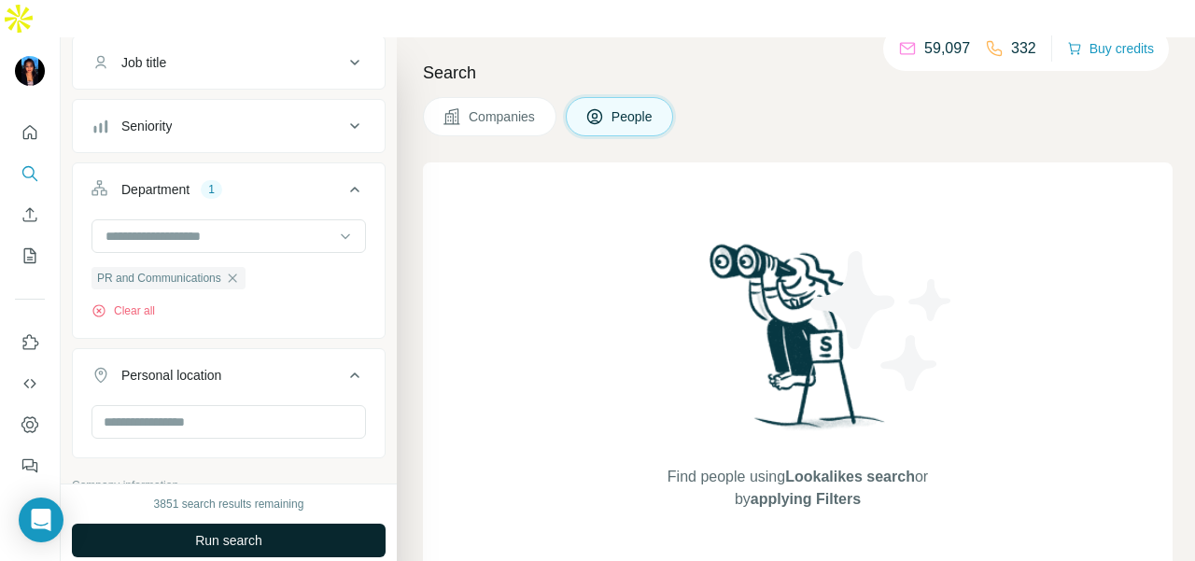
click at [312, 524] on button "Run search" at bounding box center [229, 541] width 314 height 34
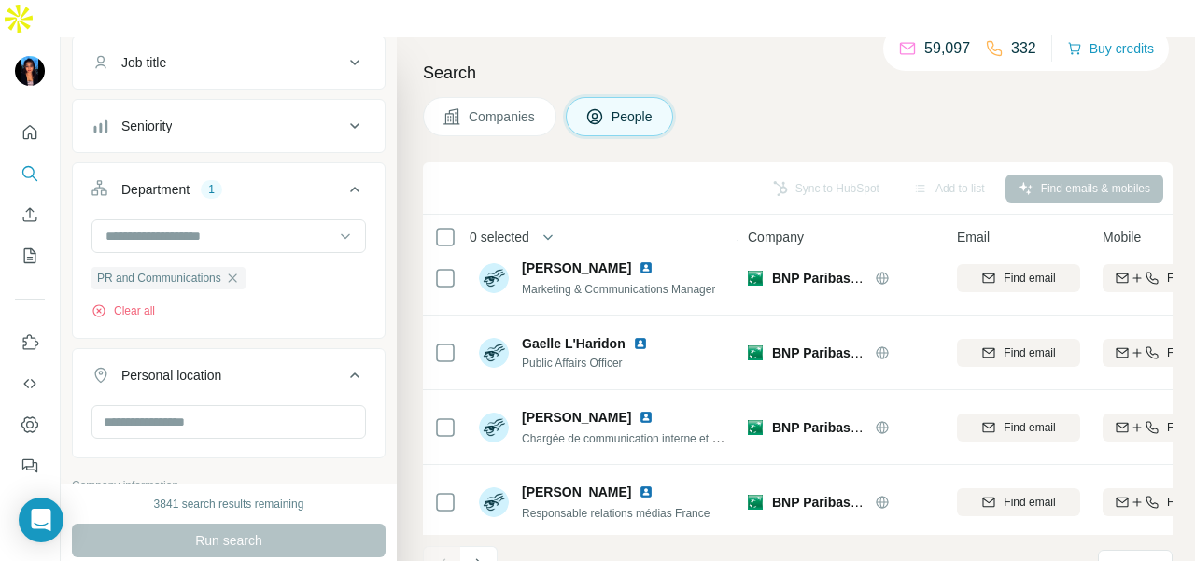
scroll to position [476, 0]
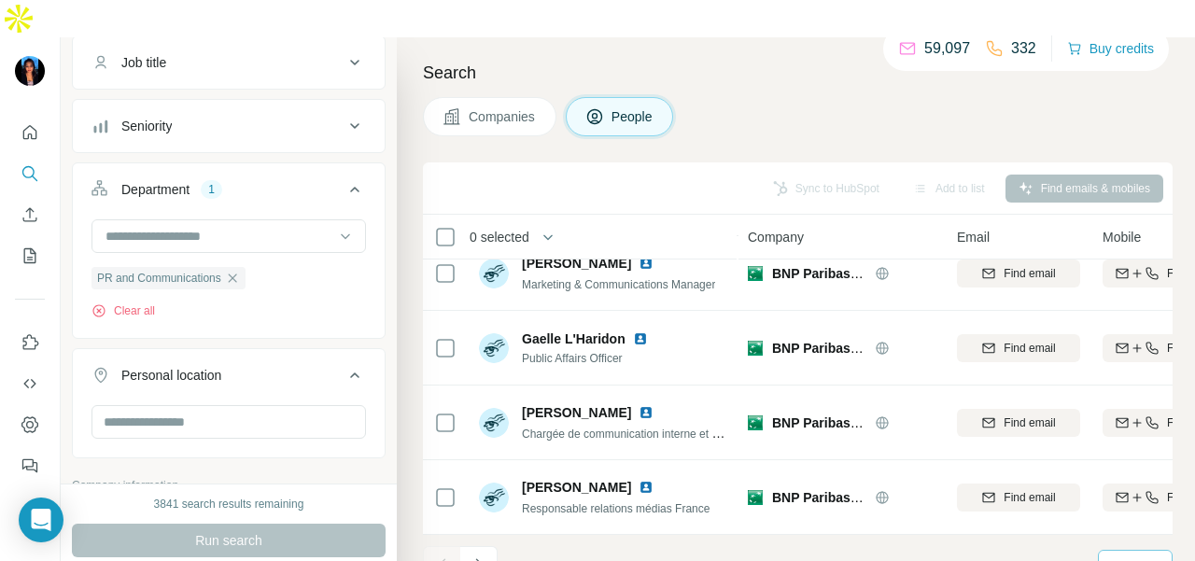
click at [1111, 551] on div "10" at bounding box center [1133, 567] width 47 height 32
click at [1131, 387] on div "60" at bounding box center [1135, 387] width 43 height 19
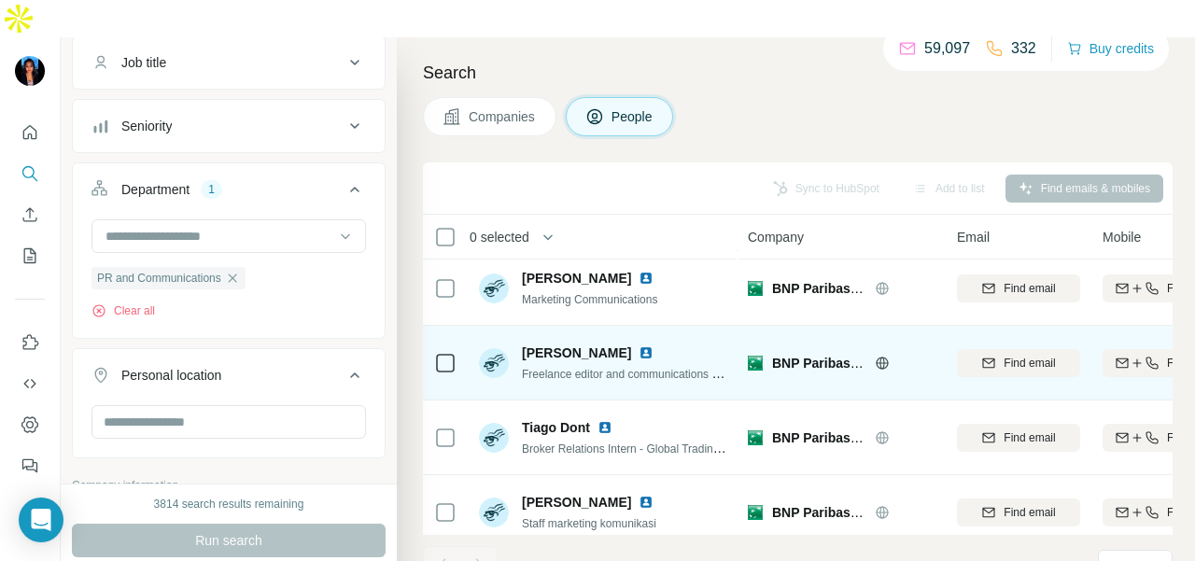
scroll to position [2493, 0]
